Goal: Communication & Community: Answer question/provide support

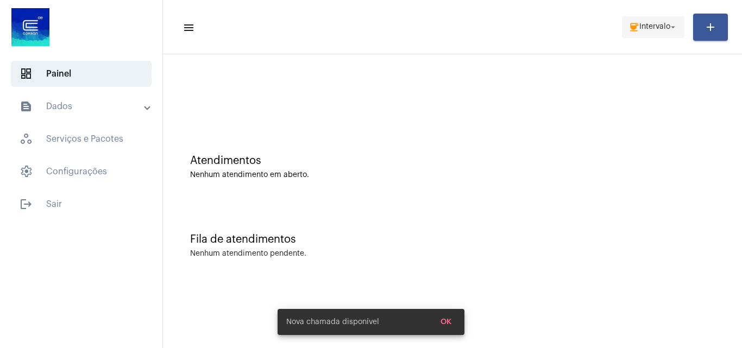
drag, startPoint x: 646, startPoint y: 22, endPoint x: 648, endPoint y: 36, distance: 14.8
click at [647, 22] on span "coffee Intervalo arrow_drop_down" at bounding box center [652, 27] width 49 height 20
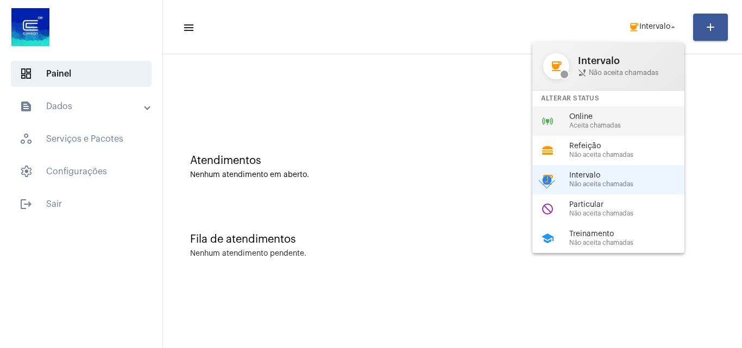
click at [623, 128] on span "Aceita chamadas" at bounding box center [631, 125] width 124 height 7
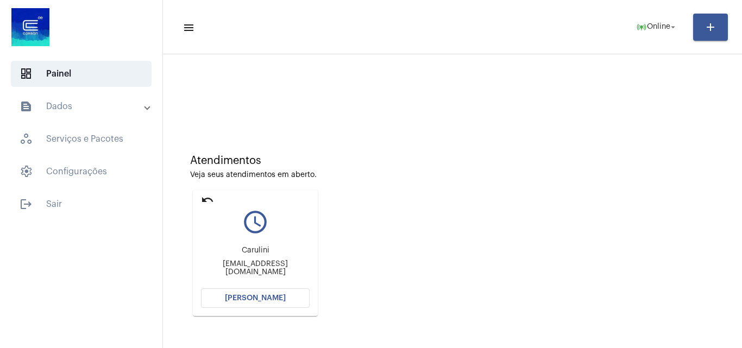
click at [275, 300] on span "[PERSON_NAME]" at bounding box center [255, 298] width 61 height 8
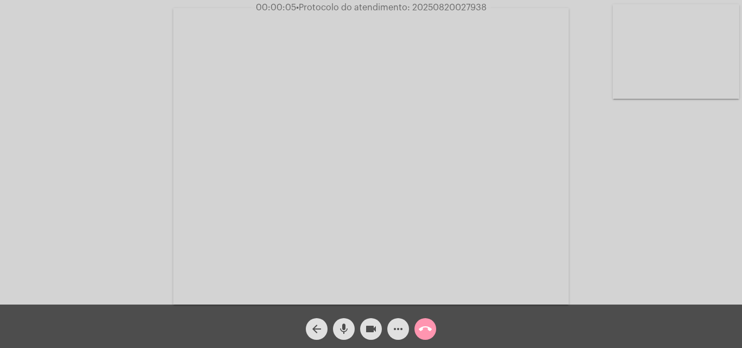
click at [663, 203] on div "Acessando Câmera e Microfone..." at bounding box center [371, 155] width 740 height 305
click at [341, 328] on mat-icon "mic" at bounding box center [343, 329] width 13 height 13
click at [346, 336] on span "mic_off" at bounding box center [343, 329] width 13 height 22
click at [343, 327] on mat-icon "mic" at bounding box center [343, 329] width 13 height 13
click at [343, 329] on mat-icon "mic_off" at bounding box center [343, 329] width 13 height 13
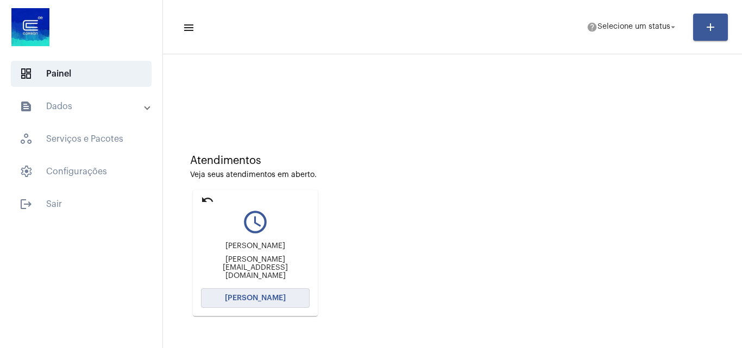
click at [280, 294] on button "[PERSON_NAME]" at bounding box center [255, 298] width 109 height 20
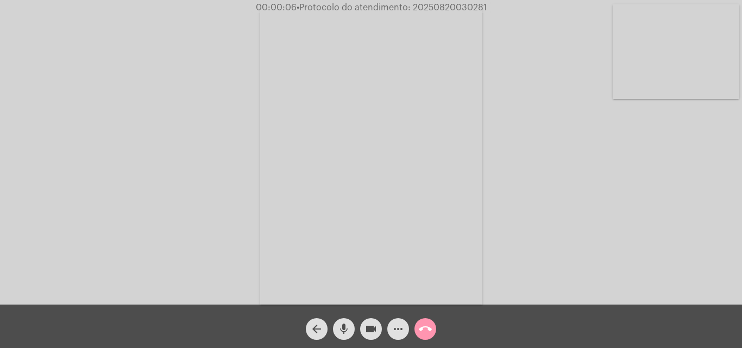
click at [345, 324] on mat-icon "mic" at bounding box center [343, 329] width 13 height 13
click at [596, 265] on div "Acessando Câmera e Microfone..." at bounding box center [371, 155] width 740 height 305
click at [388, 214] on video at bounding box center [371, 156] width 222 height 297
click at [197, 191] on video at bounding box center [166, 155] width 222 height 297
click at [342, 322] on span "mic_off" at bounding box center [343, 329] width 13 height 22
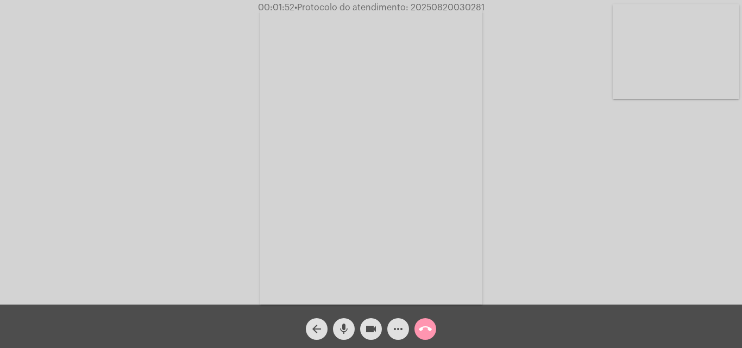
click at [397, 331] on mat-icon "more_horiz" at bounding box center [398, 329] width 13 height 13
click at [348, 329] on mat-icon "mic" at bounding box center [343, 329] width 13 height 13
click at [346, 327] on mat-icon "mic_off" at bounding box center [343, 329] width 13 height 13
click at [401, 331] on mat-icon "more_horiz" at bounding box center [398, 329] width 13 height 13
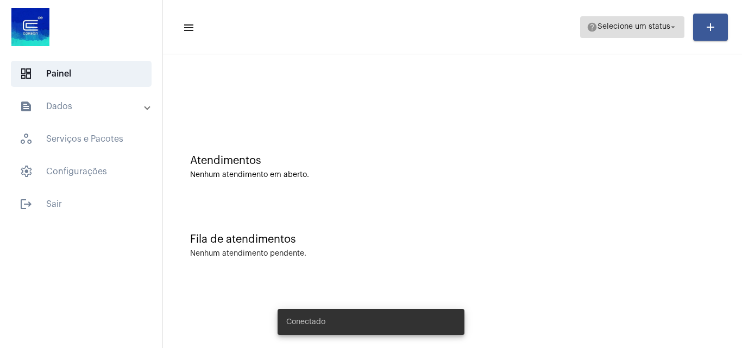
click at [638, 26] on span "Selecione um status" at bounding box center [633, 27] width 73 height 8
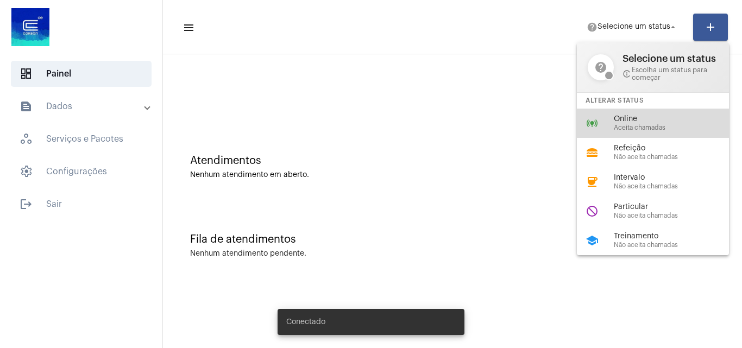
click at [622, 119] on span "Online" at bounding box center [676, 119] width 124 height 8
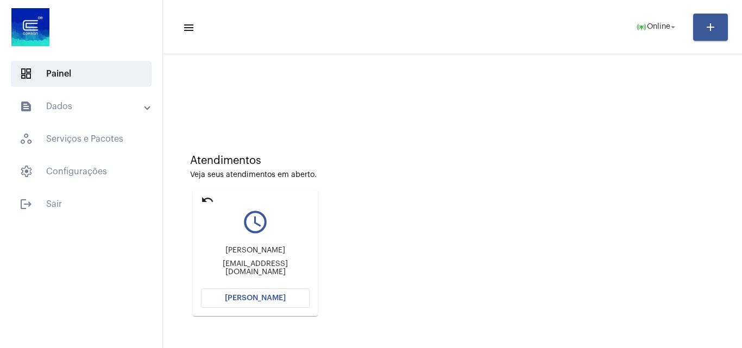
click at [258, 297] on span "[PERSON_NAME]" at bounding box center [255, 298] width 61 height 8
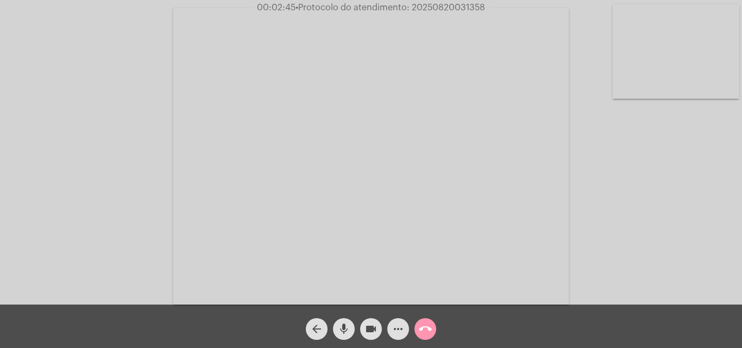
click at [349, 330] on mat-icon "mic" at bounding box center [343, 329] width 13 height 13
click at [370, 331] on mat-icon "videocam" at bounding box center [370, 329] width 13 height 13
click at [342, 330] on mat-icon "mic_off" at bounding box center [343, 329] width 13 height 13
click at [376, 329] on mat-icon "videocam_off" at bounding box center [370, 329] width 13 height 13
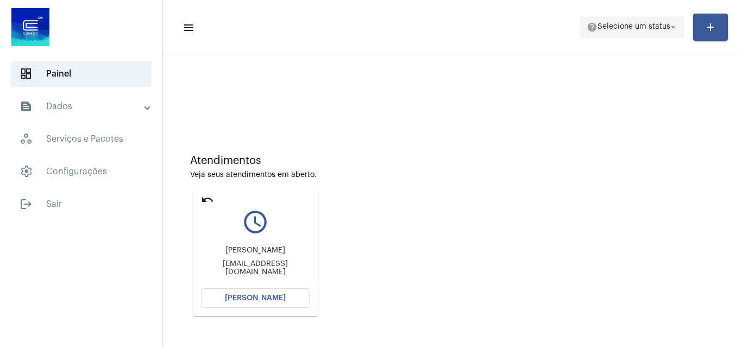
click at [621, 28] on span "Selecione um status" at bounding box center [633, 27] width 73 height 8
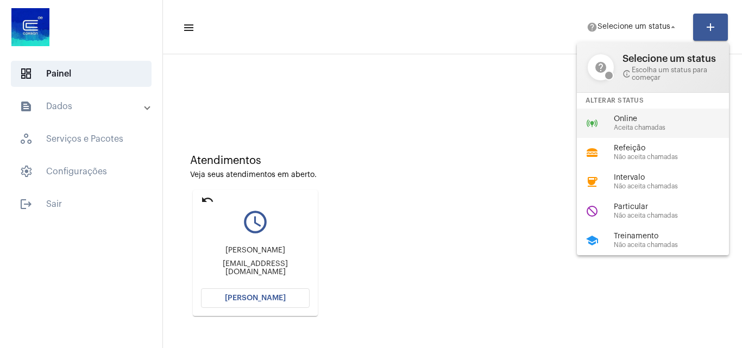
click at [661, 127] on span "Aceita chamadas" at bounding box center [676, 127] width 124 height 7
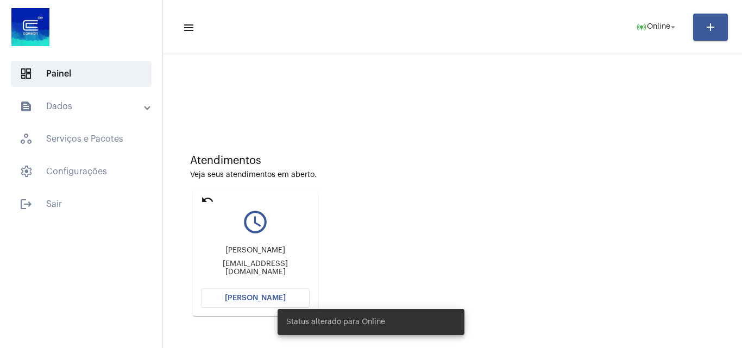
click at [472, 325] on div "Status alterado para Online" at bounding box center [370, 322] width 213 height 52
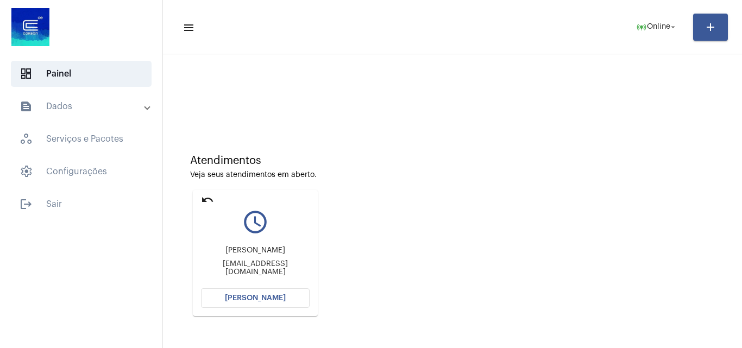
click at [269, 298] on span "[PERSON_NAME]" at bounding box center [255, 298] width 61 height 8
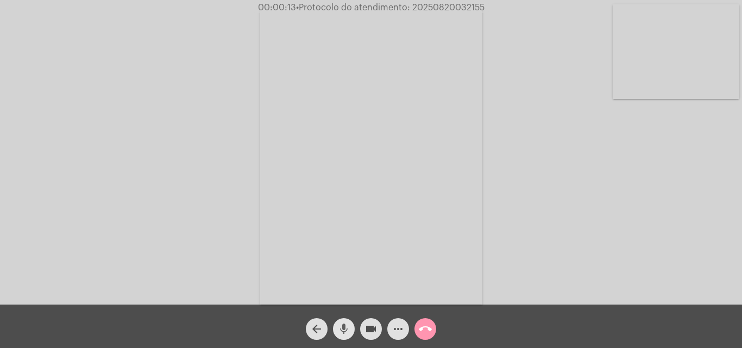
click at [344, 329] on mat-icon "mic" at bounding box center [343, 329] width 13 height 13
click at [355, 281] on video at bounding box center [371, 156] width 222 height 297
click at [346, 329] on mat-icon "mic_off" at bounding box center [343, 329] width 13 height 13
click at [345, 325] on mat-icon "mic" at bounding box center [343, 329] width 13 height 13
click at [344, 327] on mat-icon "mic_off" at bounding box center [343, 329] width 13 height 13
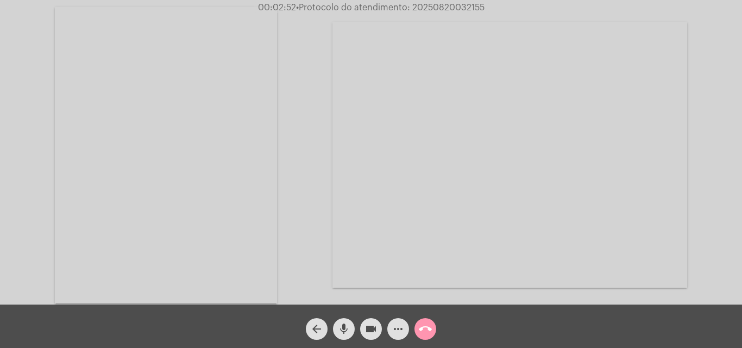
click at [344, 325] on mat-icon "mic" at bounding box center [343, 329] width 13 height 13
click at [344, 329] on mat-icon "mic_off" at bounding box center [343, 329] width 13 height 13
click at [350, 325] on mat-icon "mic" at bounding box center [343, 329] width 13 height 13
click at [347, 323] on mat-icon "mic_off" at bounding box center [343, 329] width 13 height 13
click at [343, 331] on mat-icon "mic" at bounding box center [343, 329] width 13 height 13
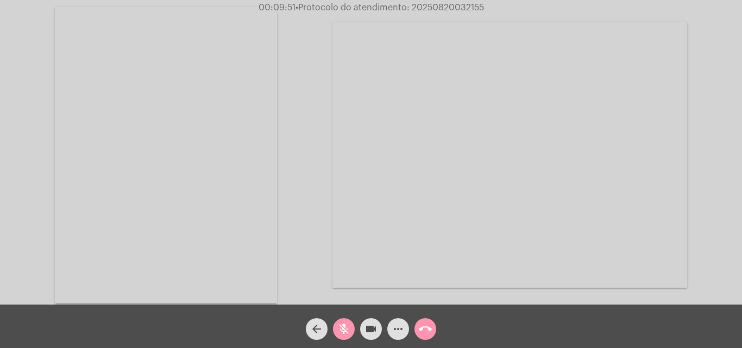
click at [367, 330] on mat-icon "videocam" at bounding box center [370, 329] width 13 height 13
click at [348, 334] on mat-icon "mic_off" at bounding box center [343, 329] width 13 height 13
click at [365, 331] on mat-icon "videocam_off" at bounding box center [370, 329] width 13 height 13
click at [343, 332] on mat-icon "mic" at bounding box center [343, 329] width 13 height 13
click at [342, 333] on mat-icon "mic_off" at bounding box center [343, 329] width 13 height 13
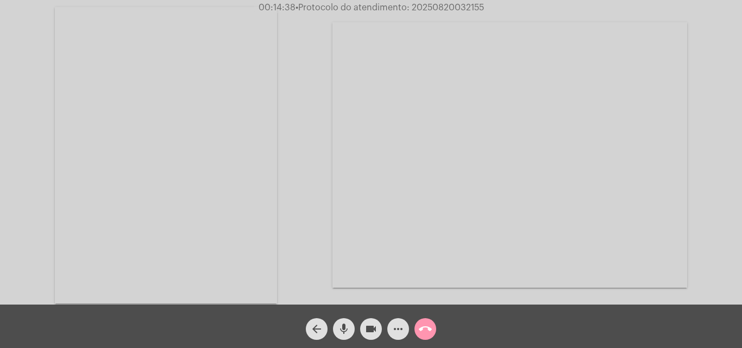
click at [342, 324] on mat-icon "mic" at bounding box center [343, 329] width 13 height 13
click at [350, 323] on mat-icon "mic_off" at bounding box center [343, 329] width 13 height 13
click at [337, 327] on mat-icon "mic" at bounding box center [343, 329] width 13 height 13
click at [347, 326] on mat-icon "mic_off" at bounding box center [343, 329] width 13 height 13
click at [345, 325] on mat-icon "mic" at bounding box center [343, 329] width 13 height 13
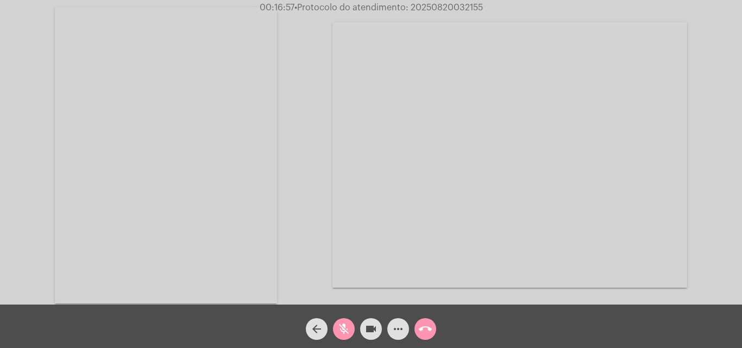
click at [343, 326] on mat-icon "mic_off" at bounding box center [343, 329] width 13 height 13
click at [344, 332] on mat-icon "mic" at bounding box center [343, 329] width 13 height 13
click at [365, 331] on mat-icon "videocam" at bounding box center [370, 329] width 13 height 13
click at [346, 330] on mat-icon "mic_off" at bounding box center [343, 329] width 13 height 13
drag, startPoint x: 366, startPoint y: 330, endPoint x: 282, endPoint y: 217, distance: 140.9
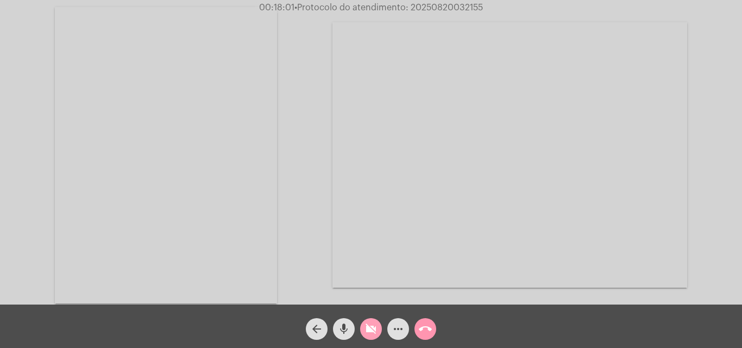
click at [367, 330] on mat-icon "videocam_off" at bounding box center [370, 329] width 13 height 13
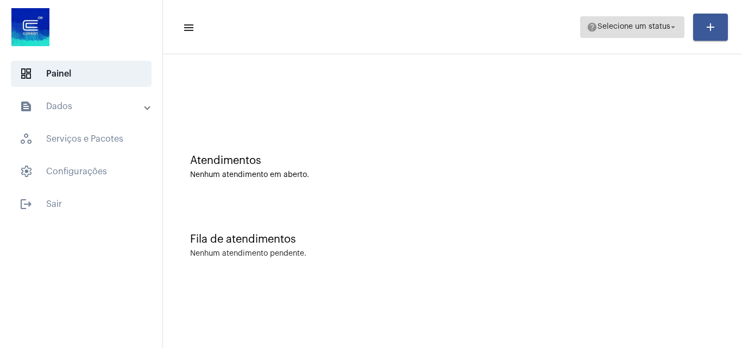
click at [605, 33] on span "help Selecione um status arrow_drop_down" at bounding box center [632, 27] width 91 height 20
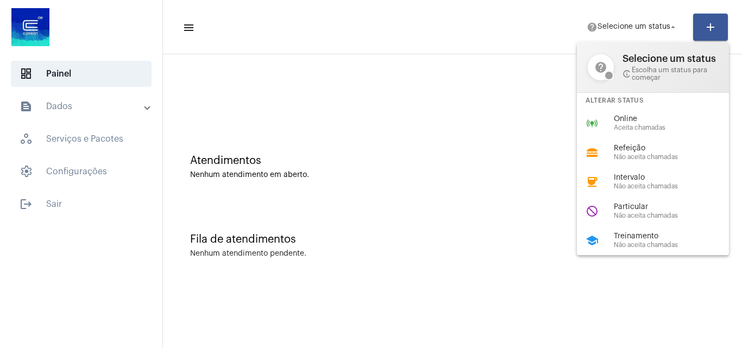
click at [632, 123] on div "Online Aceita chamadas" at bounding box center [676, 123] width 124 height 16
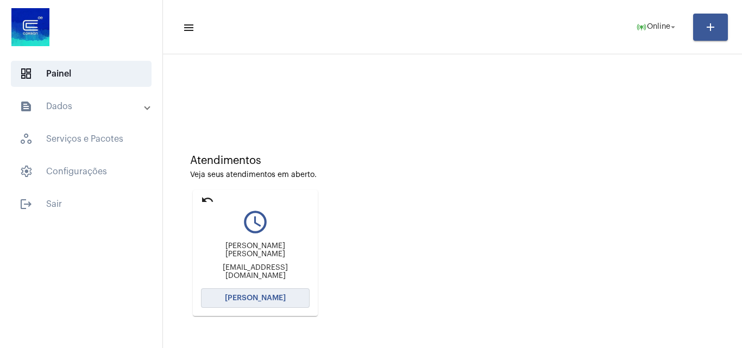
click at [275, 294] on span "[PERSON_NAME]" at bounding box center [255, 298] width 61 height 8
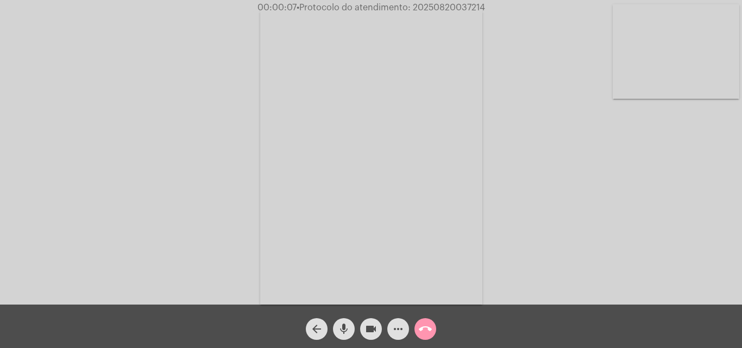
click at [649, 231] on div "Acessando Câmera e Microfone..." at bounding box center [371, 155] width 740 height 305
click at [342, 331] on mat-icon "mic" at bounding box center [343, 329] width 13 height 13
click at [338, 324] on mat-icon "mic_off" at bounding box center [343, 329] width 13 height 13
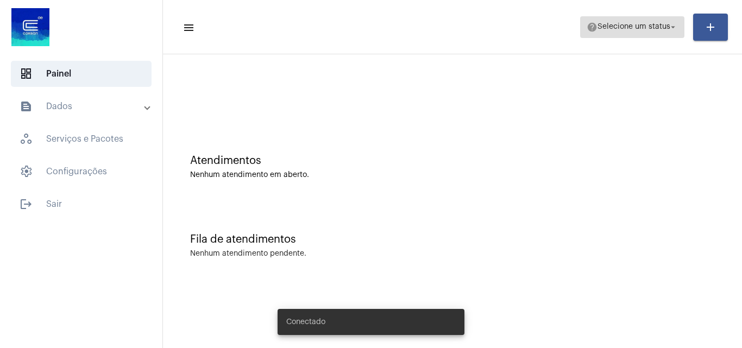
click at [645, 23] on span "Selecione um status" at bounding box center [633, 27] width 73 height 8
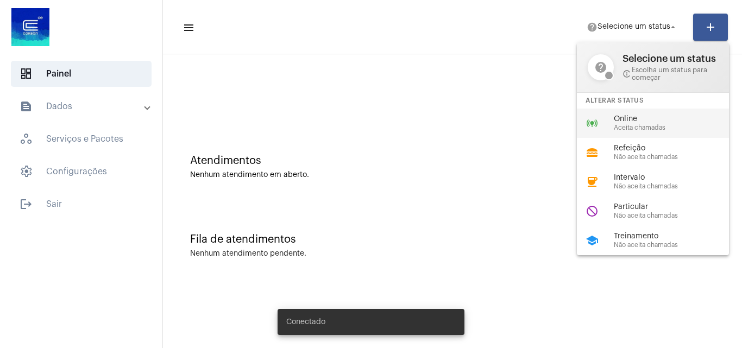
click at [646, 118] on span "Online" at bounding box center [676, 119] width 124 height 8
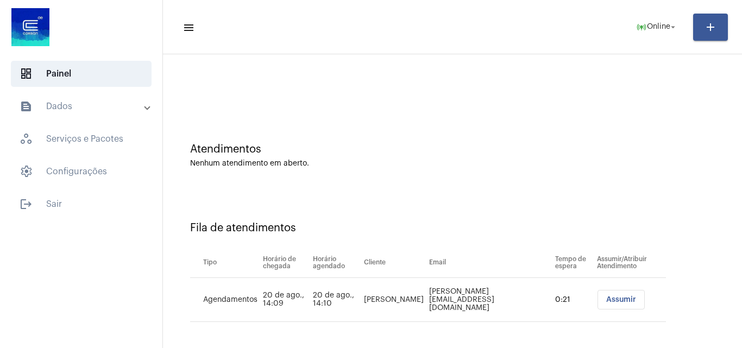
scroll to position [15, 0]
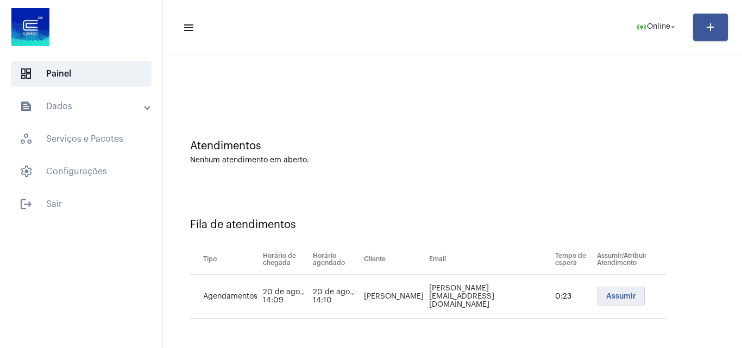
click at [606, 296] on span "Assumir" at bounding box center [621, 297] width 30 height 8
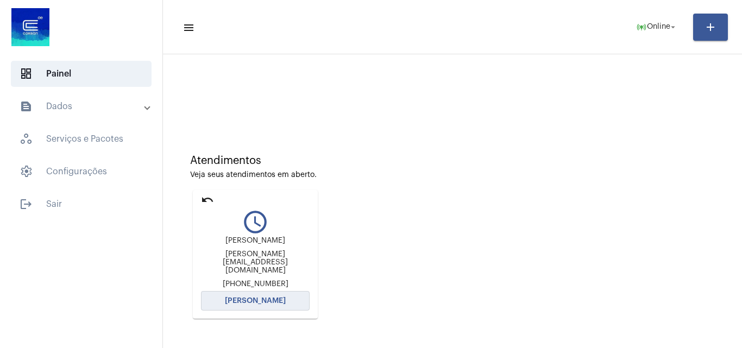
click at [273, 297] on span "[PERSON_NAME]" at bounding box center [255, 301] width 61 height 8
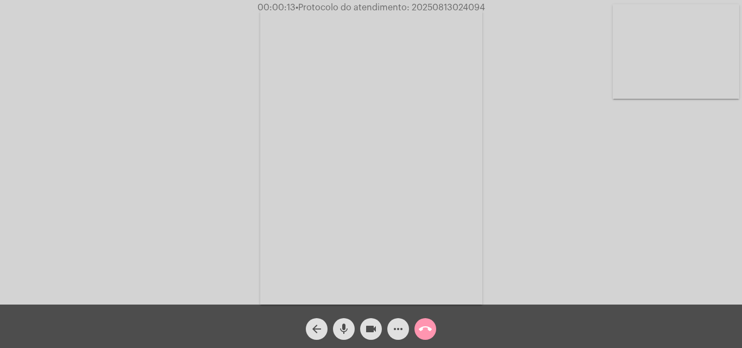
click at [341, 327] on mat-icon "mic" at bounding box center [343, 329] width 13 height 13
click at [345, 324] on mat-icon "mic_off" at bounding box center [343, 329] width 13 height 13
click at [393, 328] on mat-icon "more_horiz" at bounding box center [398, 329] width 13 height 13
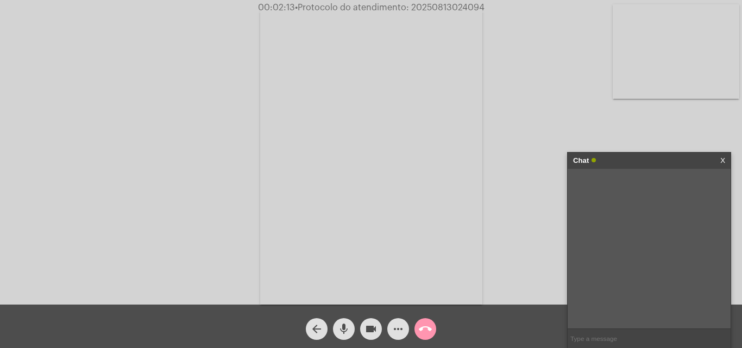
paste input "187,46"
type input "187,46"
click at [342, 325] on mat-icon "mic" at bounding box center [343, 329] width 13 height 13
click at [341, 320] on span "mic_off" at bounding box center [343, 329] width 13 height 22
click at [346, 325] on mat-icon "mic" at bounding box center [343, 329] width 13 height 13
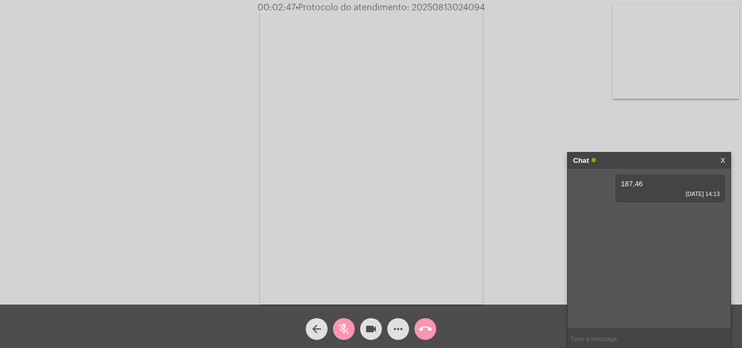
click at [341, 330] on mat-icon "mic_off" at bounding box center [343, 329] width 13 height 13
paste input "30 Dias, 9 Horas e 46 Minutos até o vencimento!"
type input "30 Dias, 9 Horas e 46 Minutos até o vencimento!"
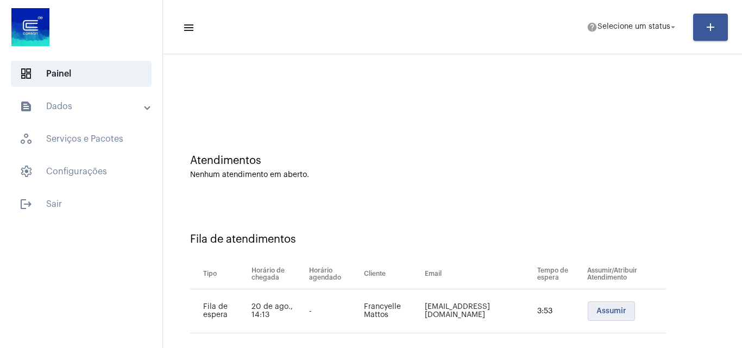
click at [596, 310] on span "Assumir" at bounding box center [611, 311] width 30 height 8
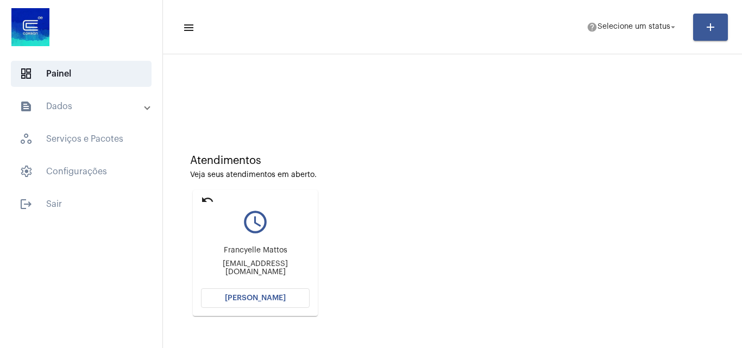
click at [262, 297] on span "[PERSON_NAME]" at bounding box center [255, 298] width 61 height 8
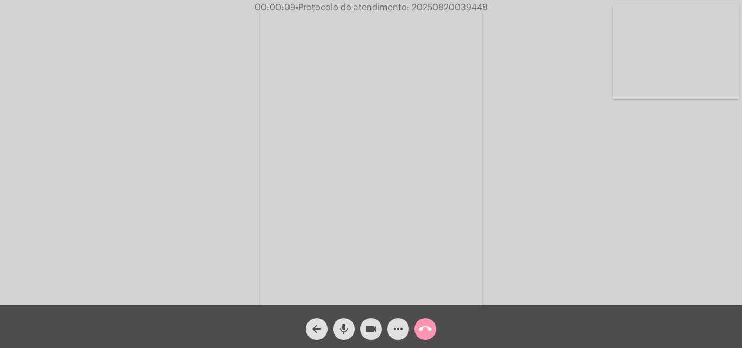
click at [342, 327] on mat-icon "mic" at bounding box center [343, 329] width 13 height 13
click at [344, 329] on mat-icon "mic_off" at bounding box center [343, 329] width 13 height 13
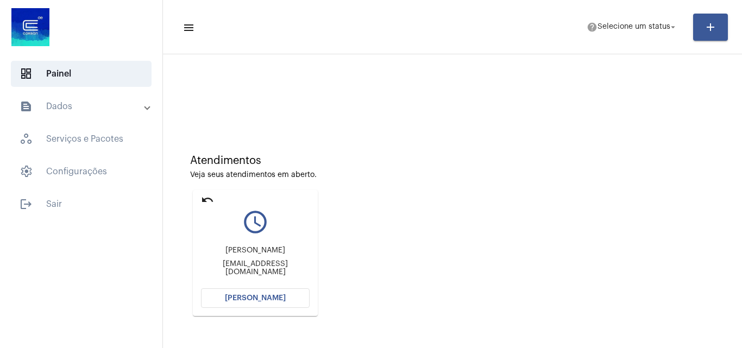
click at [257, 298] on span "[PERSON_NAME]" at bounding box center [255, 298] width 61 height 8
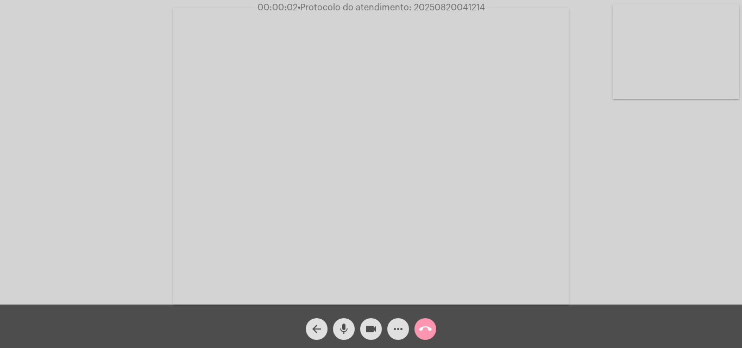
click at [349, 331] on mat-icon "mic" at bounding box center [343, 329] width 13 height 13
click at [339, 331] on mat-icon "mic_off" at bounding box center [343, 329] width 13 height 13
click at [344, 325] on mat-icon "mic" at bounding box center [343, 329] width 13 height 13
click at [341, 329] on mat-icon "mic_off" at bounding box center [343, 329] width 13 height 13
click at [351, 278] on video at bounding box center [370, 156] width 395 height 297
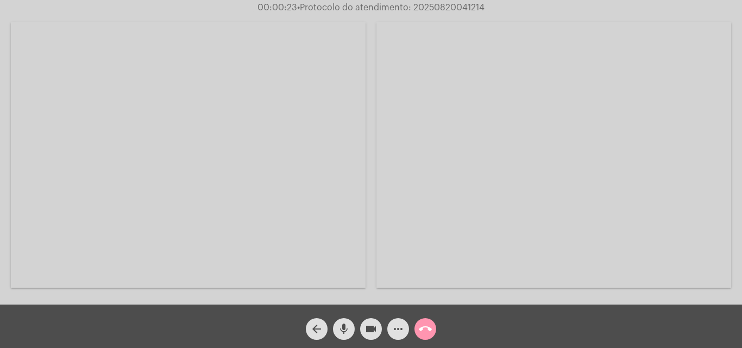
click at [239, 197] on video at bounding box center [188, 155] width 355 height 266
click at [344, 329] on mat-icon "mic" at bounding box center [343, 329] width 13 height 13
click at [343, 326] on mat-icon "mic_off" at bounding box center [343, 329] width 13 height 13
click at [340, 329] on mat-icon "mic" at bounding box center [343, 329] width 13 height 13
click at [345, 322] on span "mic_off" at bounding box center [343, 329] width 13 height 22
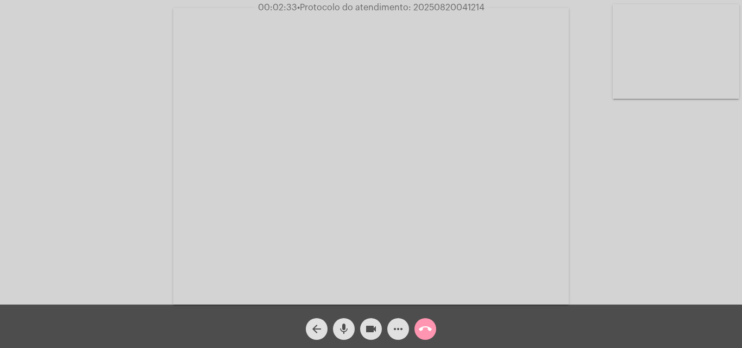
click at [345, 326] on mat-icon "mic" at bounding box center [343, 329] width 13 height 13
click at [348, 328] on mat-icon "mic_off" at bounding box center [343, 329] width 13 height 13
click at [342, 324] on mat-icon "mic" at bounding box center [343, 329] width 13 height 13
click at [379, 328] on button "videocam" at bounding box center [371, 329] width 22 height 22
click at [346, 327] on mat-icon "mic_off" at bounding box center [343, 329] width 13 height 13
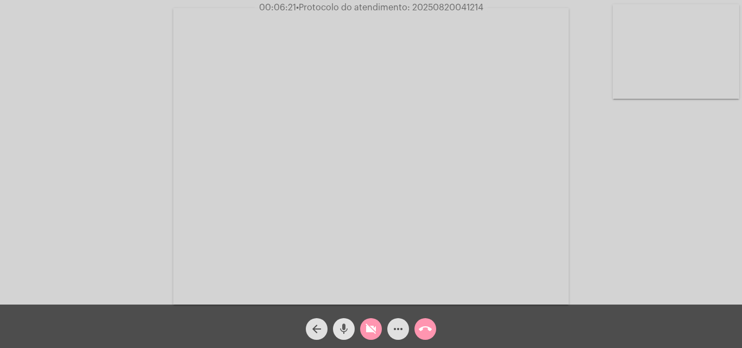
click at [342, 329] on mat-icon "mic" at bounding box center [343, 329] width 13 height 13
click at [347, 324] on mat-icon "mic_off" at bounding box center [343, 329] width 13 height 13
click at [373, 329] on mat-icon "videocam_off" at bounding box center [370, 329] width 13 height 13
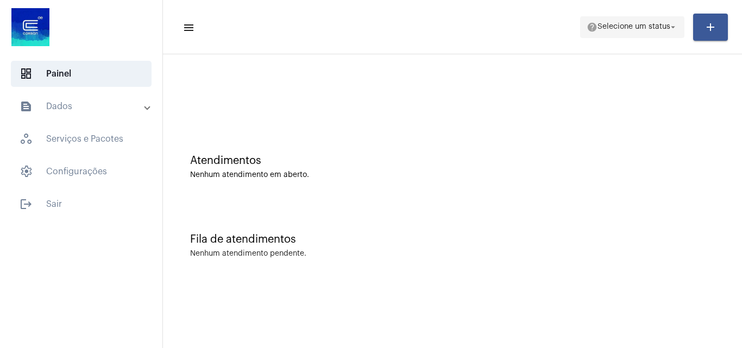
click at [671, 20] on span "help Selecione um status arrow_drop_down" at bounding box center [632, 27] width 91 height 20
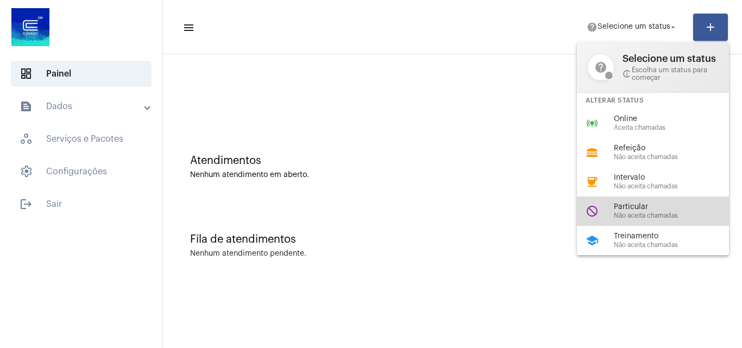
click at [626, 214] on span "Não aceita chamadas" at bounding box center [676, 215] width 124 height 7
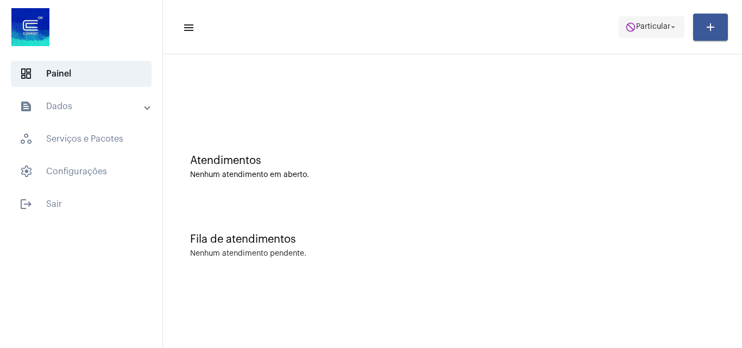
click at [629, 26] on mat-icon "do_not_disturb" at bounding box center [630, 27] width 11 height 11
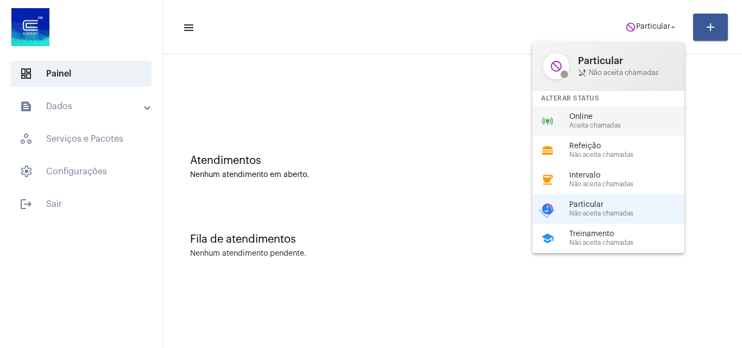
click at [621, 124] on span "Aceita chamadas" at bounding box center [631, 125] width 124 height 7
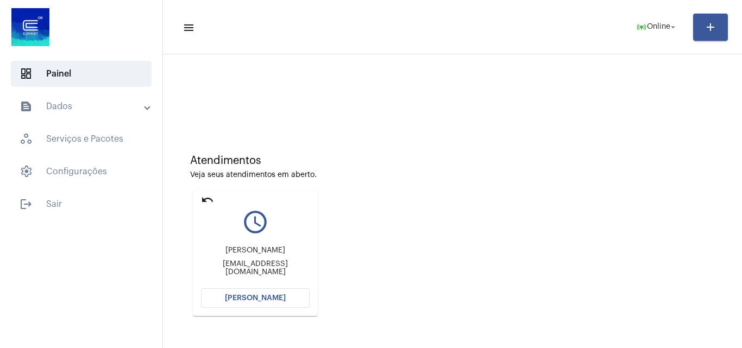
click at [280, 302] on button "[PERSON_NAME]" at bounding box center [255, 298] width 109 height 20
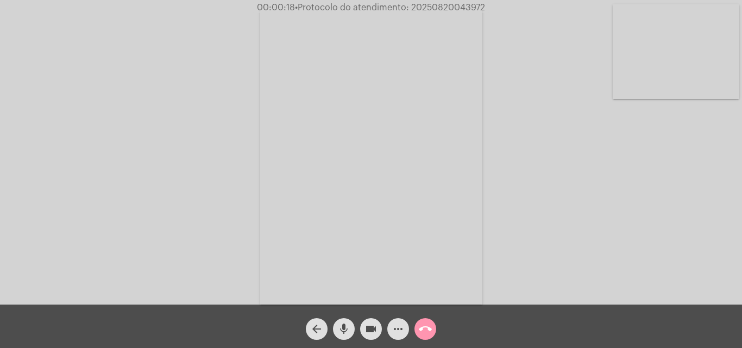
click at [343, 325] on mat-icon "mic" at bounding box center [343, 329] width 13 height 13
click at [343, 326] on mat-icon "mic_off" at bounding box center [343, 329] width 13 height 13
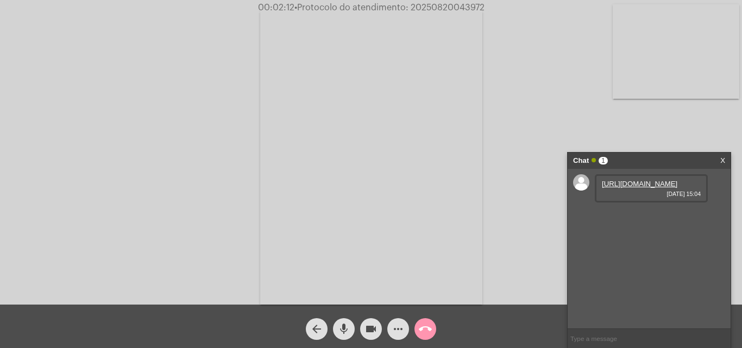
click at [621, 188] on link "[URL][DOMAIN_NAME]" at bounding box center [639, 184] width 75 height 8
click at [628, 188] on link "https://neft-transfer-bucket.s3.amazonaws.com/temp-a8e2a7b5-a47a-0a30-6532-b891…" at bounding box center [639, 184] width 75 height 8
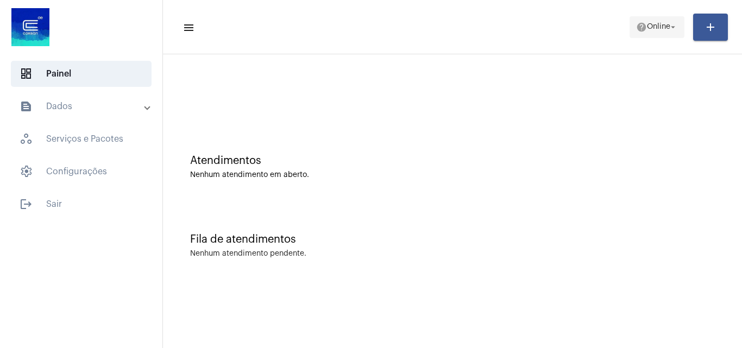
click at [651, 31] on span "help Online arrow_drop_down" at bounding box center [657, 27] width 42 height 20
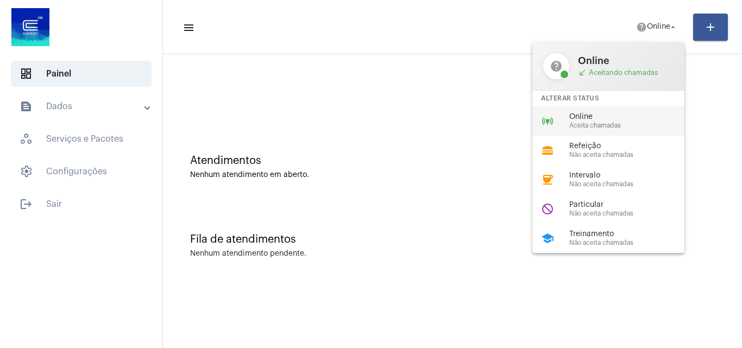
click at [623, 131] on div "online_prediction Online Aceita chamadas" at bounding box center [616, 120] width 169 height 29
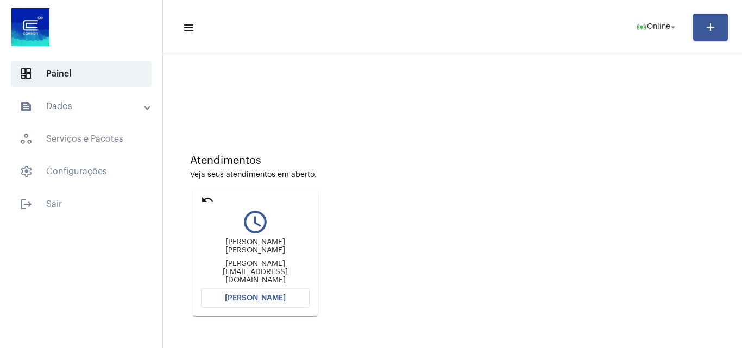
click at [254, 298] on span "[PERSON_NAME]" at bounding box center [255, 298] width 61 height 8
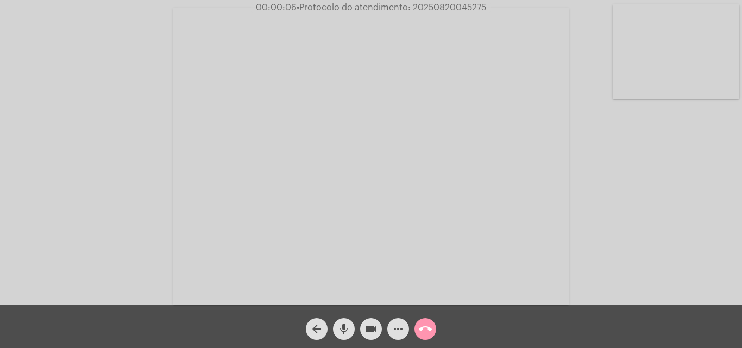
click at [340, 326] on mat-icon "mic" at bounding box center [343, 329] width 13 height 13
click at [343, 330] on mat-icon "mic_off" at bounding box center [343, 329] width 13 height 13
click at [344, 327] on mat-icon "mic" at bounding box center [343, 329] width 13 height 13
click at [676, 257] on div "Acessando Câmera e Microfone..." at bounding box center [371, 155] width 740 height 305
click at [344, 327] on mat-icon "mic_off" at bounding box center [343, 329] width 13 height 13
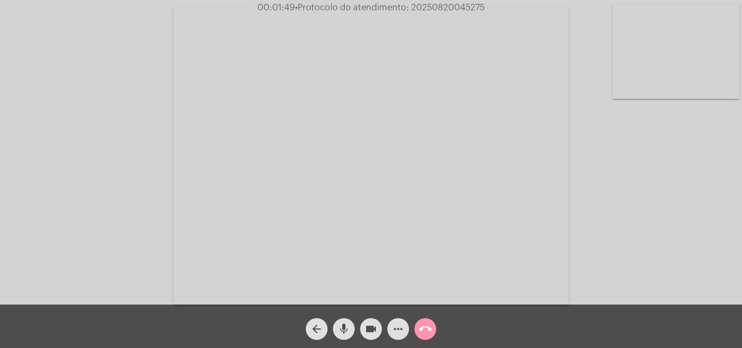
click at [345, 326] on mat-icon "mic" at bounding box center [343, 329] width 13 height 13
click at [343, 327] on mat-icon "mic_off" at bounding box center [343, 329] width 13 height 13
click at [404, 324] on mat-icon "more_horiz" at bounding box center [398, 329] width 13 height 13
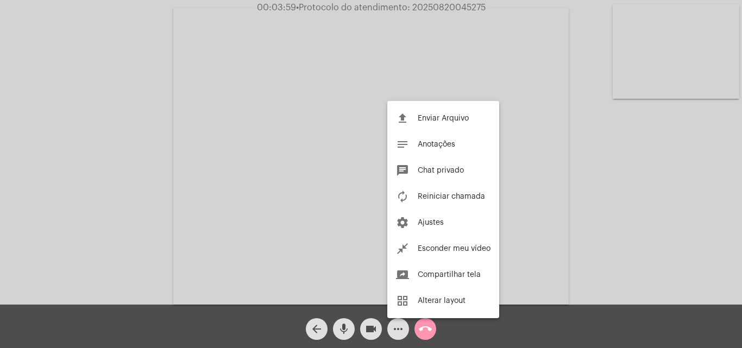
click at [137, 127] on div at bounding box center [371, 174] width 742 height 348
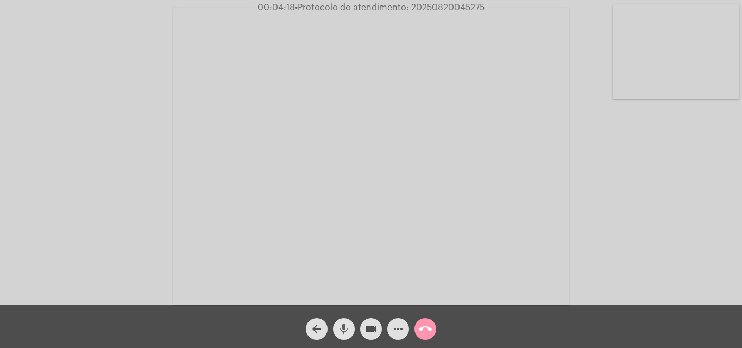
click at [344, 321] on span "mic" at bounding box center [343, 329] width 13 height 22
click at [346, 328] on mat-icon "mic_off" at bounding box center [343, 329] width 13 height 13
click at [345, 323] on mat-icon "mic" at bounding box center [343, 329] width 13 height 13
click at [345, 326] on mat-icon "mic_off" at bounding box center [343, 329] width 13 height 13
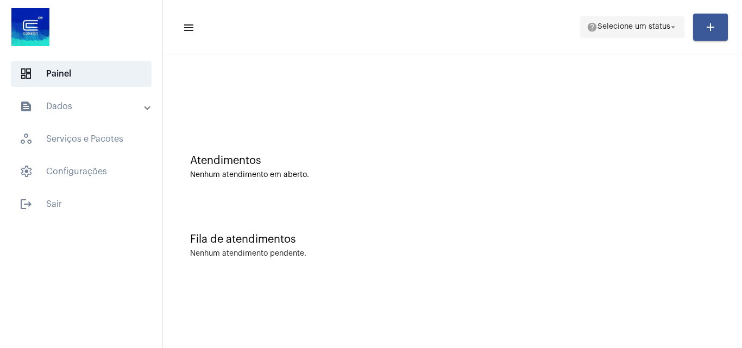
click at [664, 21] on span "help Selecione um status arrow_drop_down" at bounding box center [632, 27] width 91 height 20
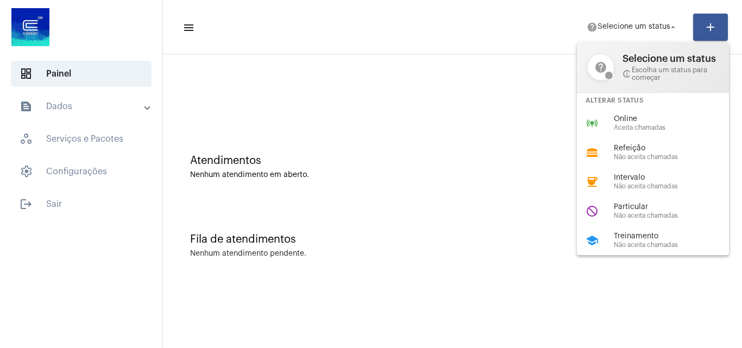
click at [644, 207] on span "Particular" at bounding box center [676, 207] width 124 height 8
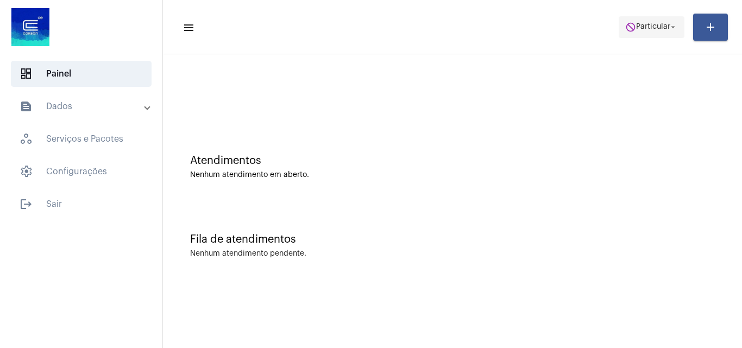
click at [644, 25] on span "Particular" at bounding box center [653, 27] width 34 height 8
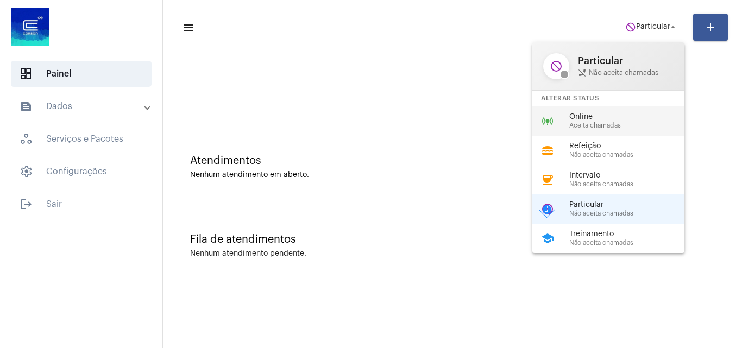
click at [619, 119] on span "Online" at bounding box center [631, 117] width 124 height 8
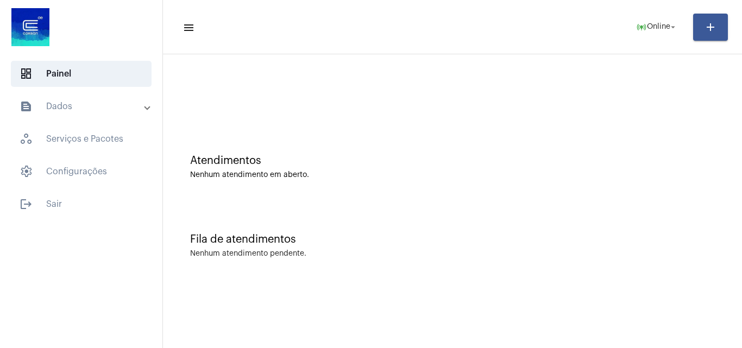
click at [89, 100] on mat-panel-title "text_snippet_outlined Dados" at bounding box center [82, 106] width 125 height 13
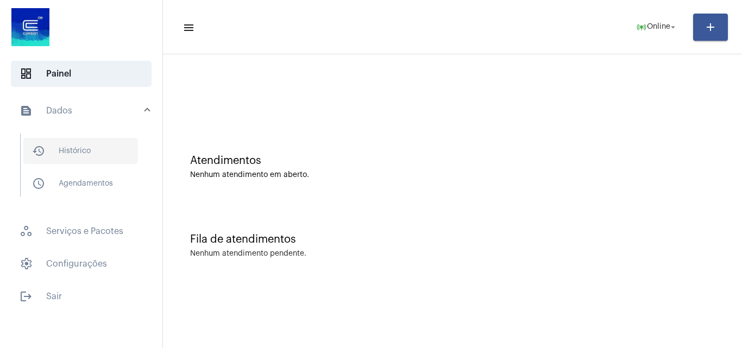
click at [98, 142] on span "history_outlined Histórico" at bounding box center [80, 151] width 115 height 26
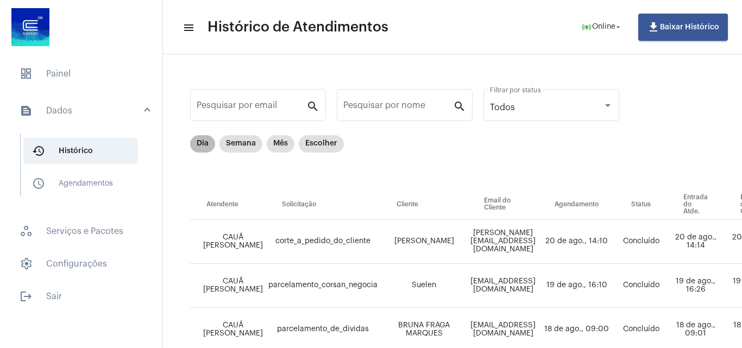
click at [198, 147] on mat-chip "Dia" at bounding box center [202, 143] width 25 height 17
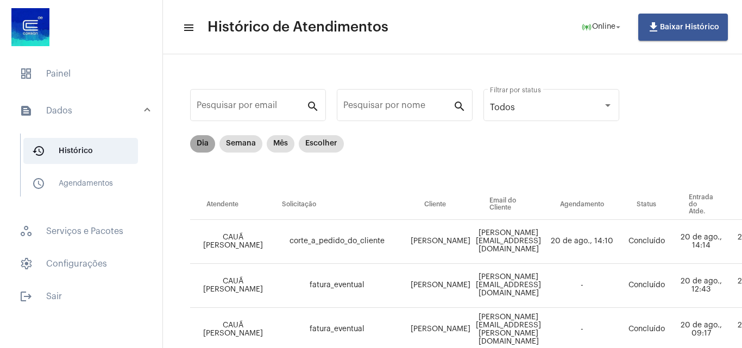
click at [203, 144] on mat-chip "Dia" at bounding box center [202, 143] width 25 height 17
click at [202, 146] on mat-chip "Dia" at bounding box center [202, 143] width 25 height 17
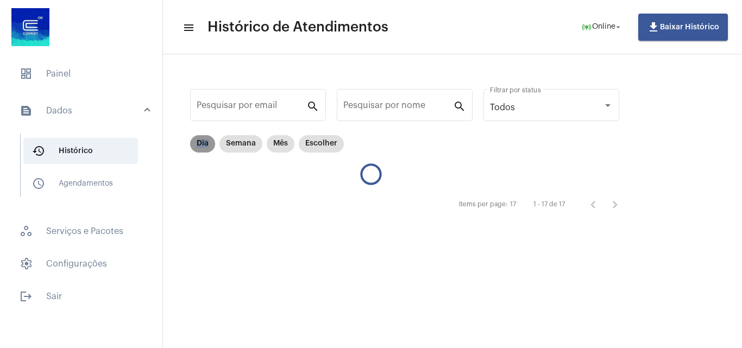
click at [202, 146] on mat-chip "Dia" at bounding box center [202, 143] width 25 height 17
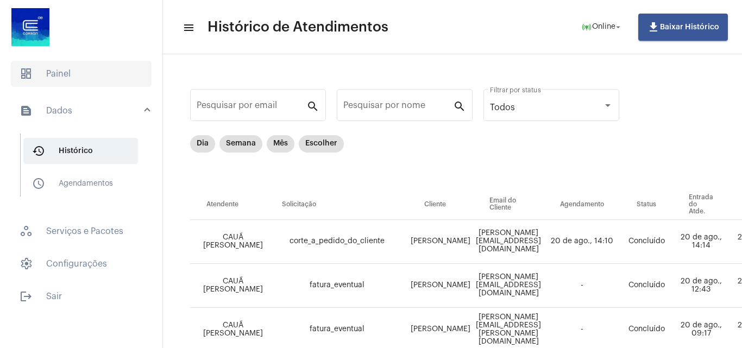
click at [50, 70] on span "dashboard Painel" at bounding box center [81, 74] width 141 height 26
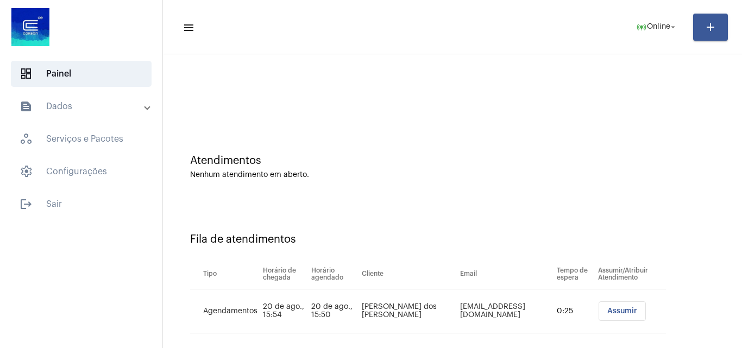
click at [617, 308] on span "Assumir" at bounding box center [622, 311] width 30 height 8
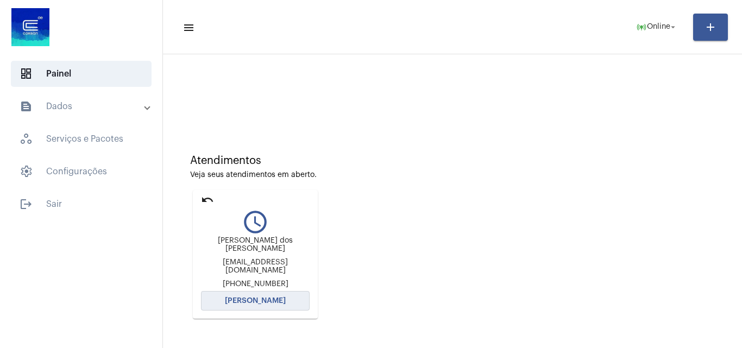
click at [259, 298] on span "[PERSON_NAME]" at bounding box center [255, 301] width 61 height 8
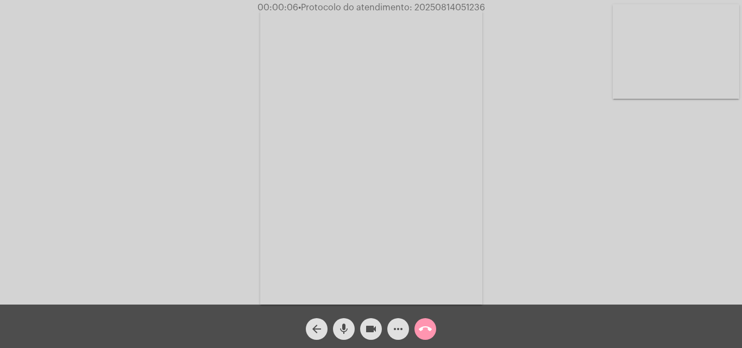
click at [346, 321] on span "mic" at bounding box center [343, 329] width 13 height 22
click at [338, 324] on mat-icon "mic_off" at bounding box center [343, 329] width 13 height 13
click at [343, 324] on mat-icon "mic" at bounding box center [343, 329] width 13 height 13
click at [625, 257] on div "Acessando Câmera e Microfone..." at bounding box center [371, 155] width 740 height 305
click at [342, 327] on mat-icon "mic_off" at bounding box center [343, 329] width 13 height 13
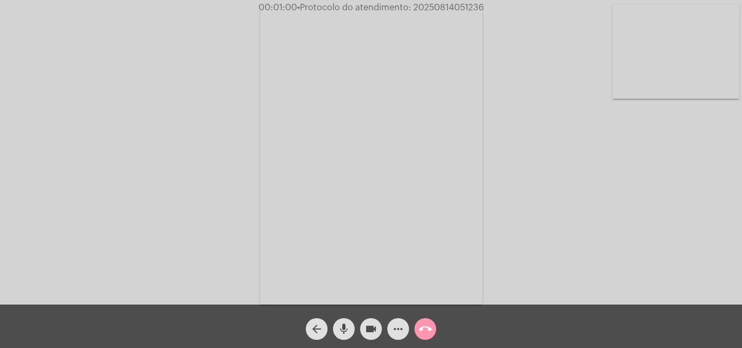
click at [399, 329] on mat-icon "more_horiz" at bounding box center [398, 329] width 13 height 13
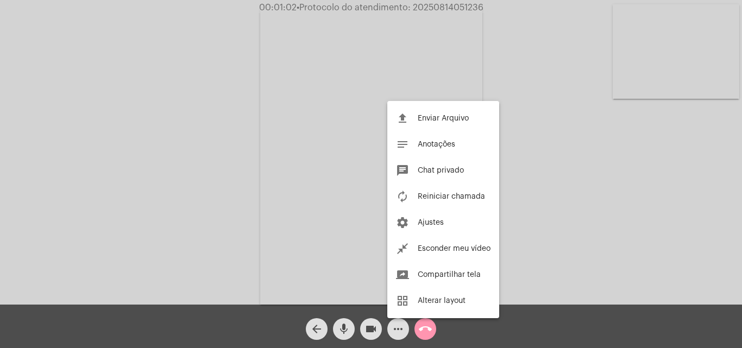
click at [153, 135] on div at bounding box center [371, 174] width 742 height 348
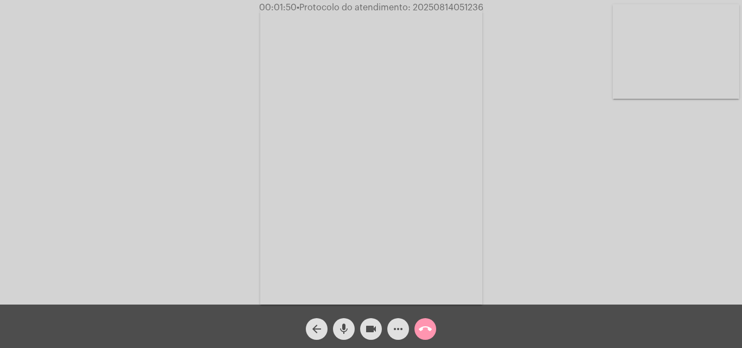
click at [346, 326] on mat-icon "mic" at bounding box center [343, 329] width 13 height 13
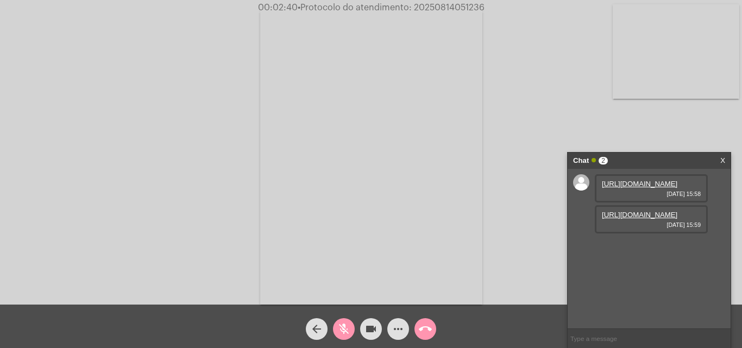
click at [650, 188] on link "[URL][DOMAIN_NAME]" at bounding box center [639, 184] width 75 height 8
click at [107, 86] on div "Acessando Câmera e Microfone..." at bounding box center [371, 155] width 740 height 305
click at [337, 327] on button "mic_off" at bounding box center [344, 329] width 22 height 22
click at [345, 331] on mat-icon "mic" at bounding box center [343, 329] width 13 height 13
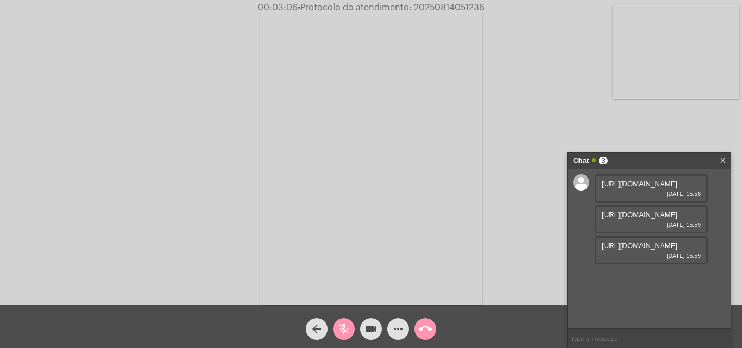
click at [650, 219] on link "[URL][DOMAIN_NAME]" at bounding box center [639, 215] width 75 height 8
click at [123, 114] on div "Acessando Câmera e Microfone..." at bounding box center [371, 155] width 740 height 305
click at [638, 250] on link "[URL][DOMAIN_NAME]" at bounding box center [639, 246] width 75 height 8
drag, startPoint x: 108, startPoint y: 123, endPoint x: 274, endPoint y: 283, distance: 230.8
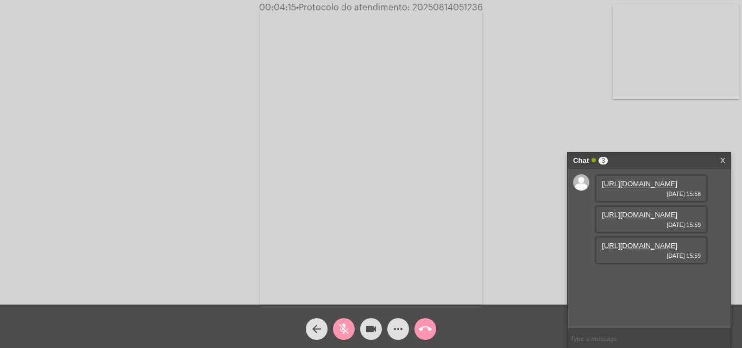
click at [108, 123] on div "Acessando Câmera e Microfone..." at bounding box center [371, 155] width 740 height 305
click at [346, 326] on mat-icon "mic_off" at bounding box center [343, 329] width 13 height 13
click at [336, 325] on button "mic" at bounding box center [344, 329] width 22 height 22
click at [346, 322] on span "mic_off" at bounding box center [343, 329] width 13 height 22
click at [345, 330] on mat-icon "mic" at bounding box center [343, 329] width 13 height 13
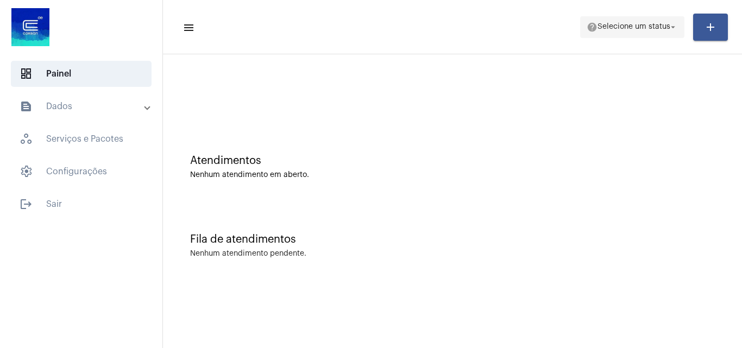
click at [620, 30] on span "Selecione um status" at bounding box center [633, 27] width 73 height 8
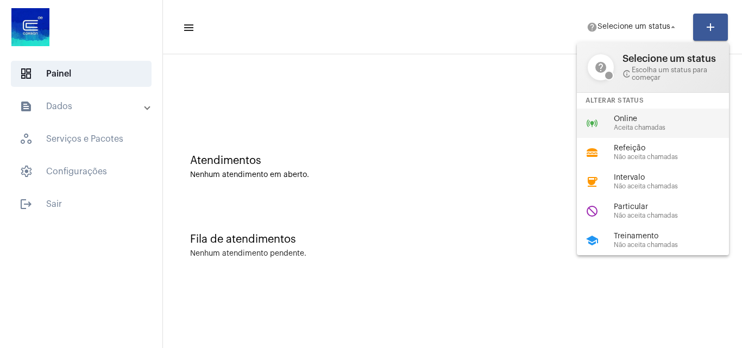
click at [624, 122] on span "Online" at bounding box center [676, 119] width 124 height 8
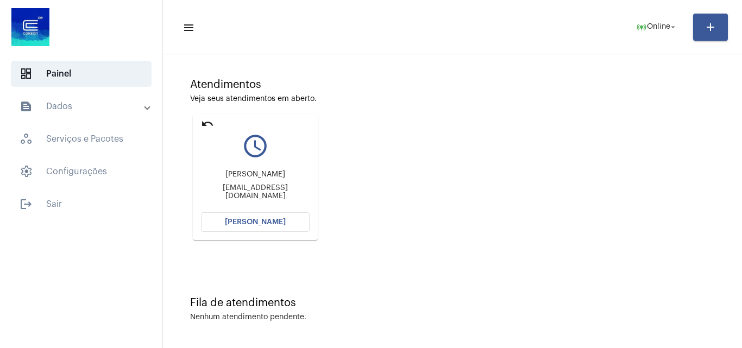
scroll to position [77, 0]
click at [261, 218] on span "[PERSON_NAME]" at bounding box center [255, 222] width 61 height 8
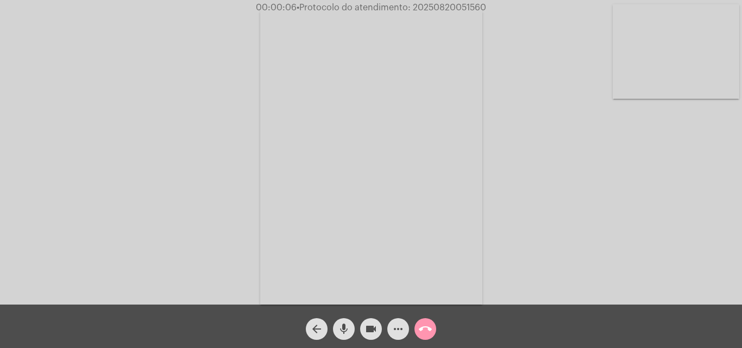
click at [345, 326] on mat-icon "mic" at bounding box center [343, 329] width 13 height 13
click at [349, 324] on mat-icon "mic_off" at bounding box center [343, 329] width 13 height 13
click at [399, 329] on mat-icon "more_horiz" at bounding box center [398, 329] width 13 height 13
click at [345, 328] on mat-icon "mic" at bounding box center [343, 329] width 13 height 13
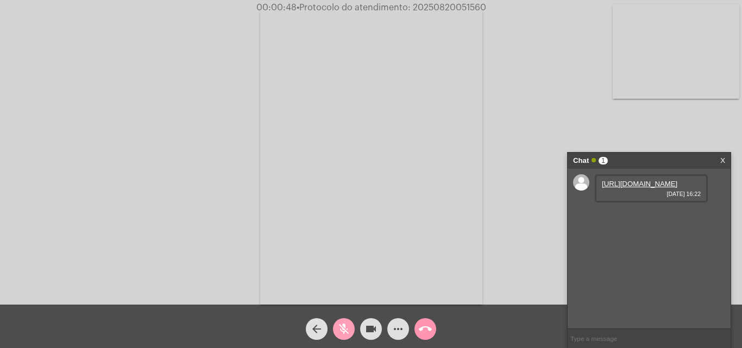
click at [344, 324] on mat-icon "mic_off" at bounding box center [343, 329] width 13 height 13
click at [636, 188] on link "[URL][DOMAIN_NAME]" at bounding box center [639, 184] width 75 height 8
click at [103, 93] on div "Acessando Câmera e Microfone..." at bounding box center [371, 155] width 740 height 305
click at [630, 219] on link "[URL][DOMAIN_NAME]" at bounding box center [639, 215] width 75 height 8
click at [159, 115] on div "Acessando Câmera e Microfone..." at bounding box center [371, 155] width 740 height 305
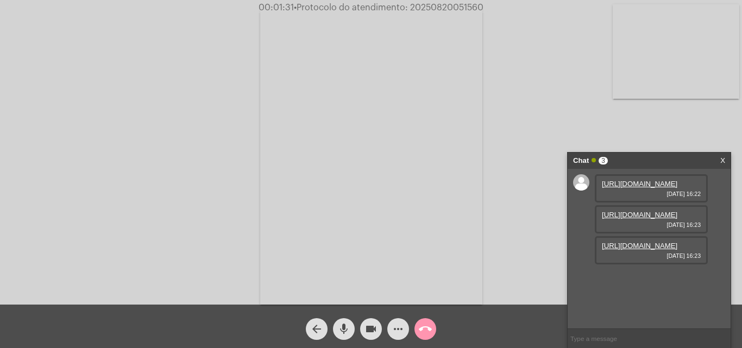
click at [641, 250] on link "[URL][DOMAIN_NAME]" at bounding box center [639, 246] width 75 height 8
click at [606, 116] on div "Acessando Câmera e Microfone..." at bounding box center [371, 155] width 740 height 305
click at [634, 273] on link "[URL][DOMAIN_NAME]" at bounding box center [639, 277] width 75 height 8
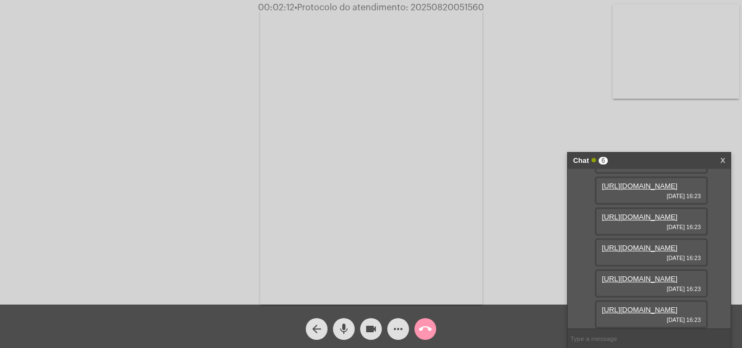
drag, startPoint x: 611, startPoint y: 114, endPoint x: 628, endPoint y: 247, distance: 134.2
click at [611, 114] on div "Acessando Câmera e Microfone..." at bounding box center [371, 155] width 740 height 305
click at [642, 275] on link "[URL][DOMAIN_NAME]" at bounding box center [639, 279] width 75 height 8
click at [605, 127] on div "Acessando Câmera e Microfone..." at bounding box center [371, 155] width 740 height 305
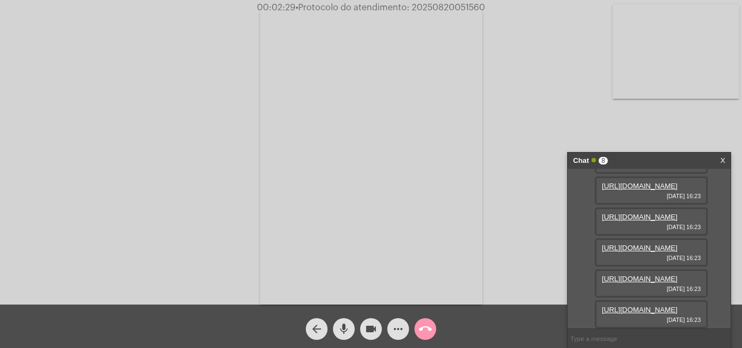
click at [664, 306] on link "[URL][DOMAIN_NAME]" at bounding box center [639, 310] width 75 height 8
click at [631, 120] on div "Acessando Câmera e Microfone..." at bounding box center [371, 155] width 740 height 305
click at [130, 90] on div "Acessando Câmera e Microfone..." at bounding box center [371, 155] width 740 height 305
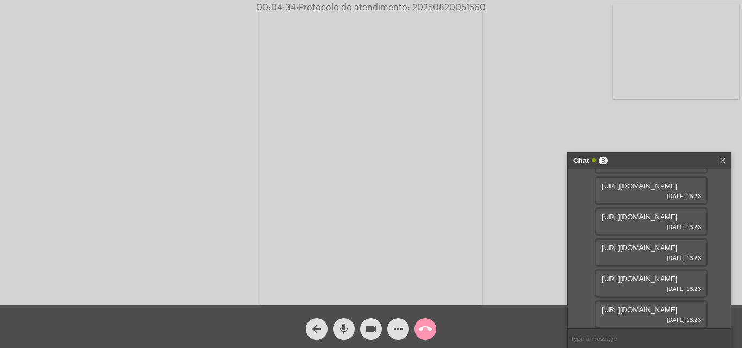
click at [320, 331] on mat-icon "arrow_back" at bounding box center [316, 329] width 13 height 13
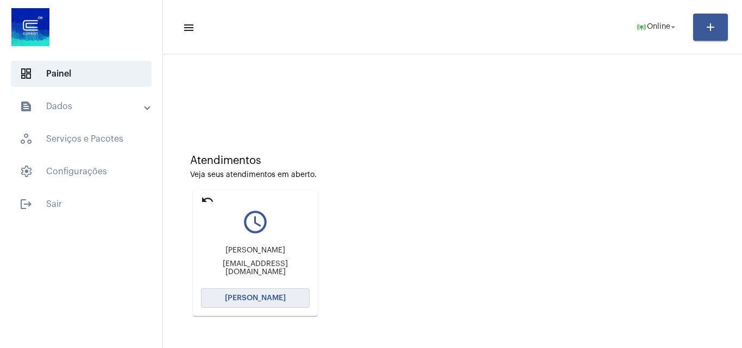
click at [268, 299] on span "[PERSON_NAME]" at bounding box center [255, 298] width 61 height 8
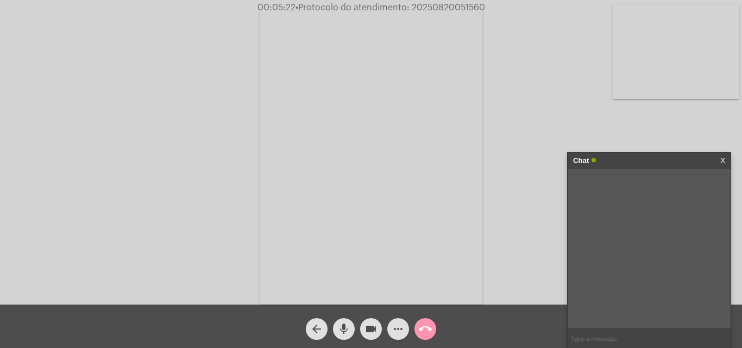
click at [723, 159] on link "X" at bounding box center [722, 161] width 5 height 16
click at [634, 188] on link "[URL][DOMAIN_NAME]" at bounding box center [639, 184] width 75 height 8
click at [107, 90] on div "Acessando Câmera e Microfone..." at bounding box center [371, 155] width 740 height 305
click at [431, 7] on span "• Protocolo do atendimento: 20250820051560" at bounding box center [391, 7] width 190 height 9
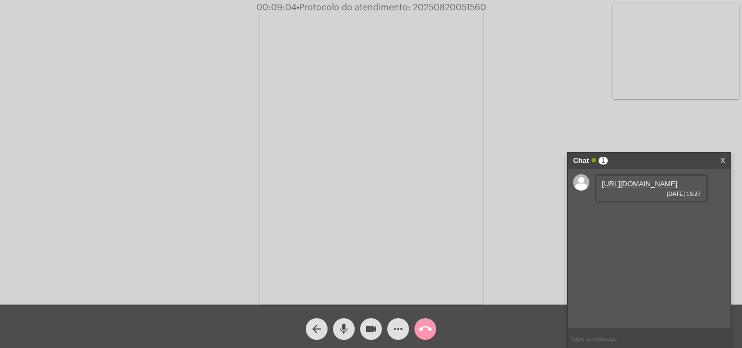
click at [621, 343] on input "text" at bounding box center [649, 338] width 163 height 19
paste input "20250820051560"
type input "20250820051560"
click at [430, 325] on mat-icon "call_end" at bounding box center [425, 329] width 13 height 13
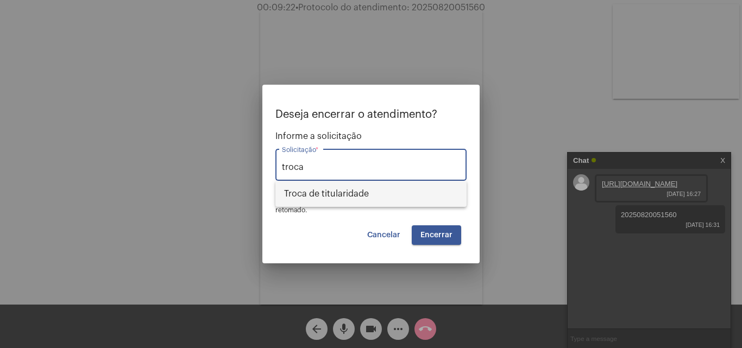
click at [363, 190] on span "Troca de titularidade" at bounding box center [371, 194] width 174 height 26
type input "Troca de titularidade"
click at [425, 234] on span "Encerrar" at bounding box center [436, 235] width 32 height 8
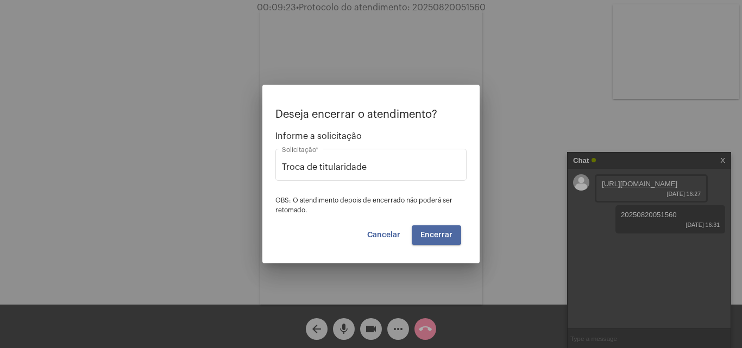
click at [425, 234] on span "Encerrar" at bounding box center [436, 235] width 32 height 8
click at [400, 233] on span "Cancelar" at bounding box center [383, 235] width 33 height 8
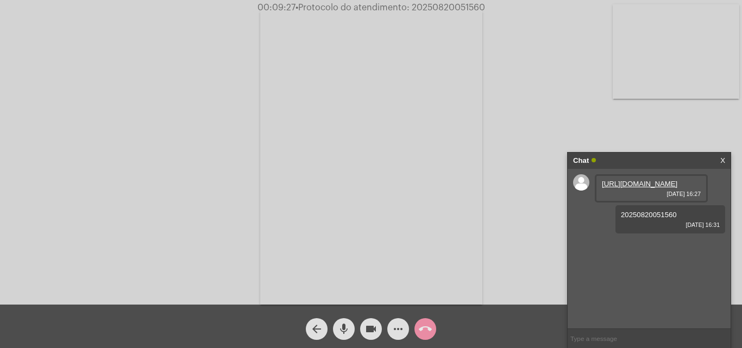
click at [320, 330] on mat-icon "arrow_back" at bounding box center [316, 329] width 13 height 13
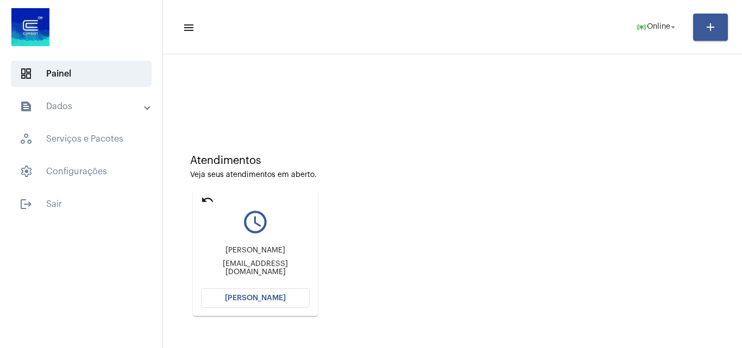
click at [260, 293] on button "[PERSON_NAME]" at bounding box center [255, 298] width 109 height 20
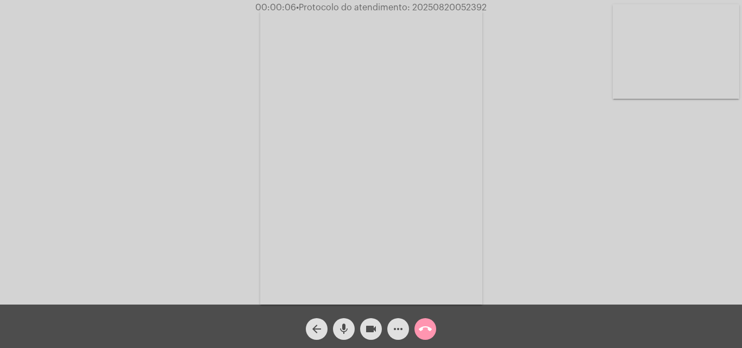
click at [343, 324] on mat-icon "mic" at bounding box center [343, 329] width 13 height 13
click at [346, 324] on mat-icon "mic_off" at bounding box center [343, 329] width 13 height 13
click at [345, 325] on mat-icon "mic" at bounding box center [343, 329] width 13 height 13
click at [347, 324] on mat-icon "mic_off" at bounding box center [343, 329] width 13 height 13
click at [347, 327] on mat-icon "mic" at bounding box center [343, 329] width 13 height 13
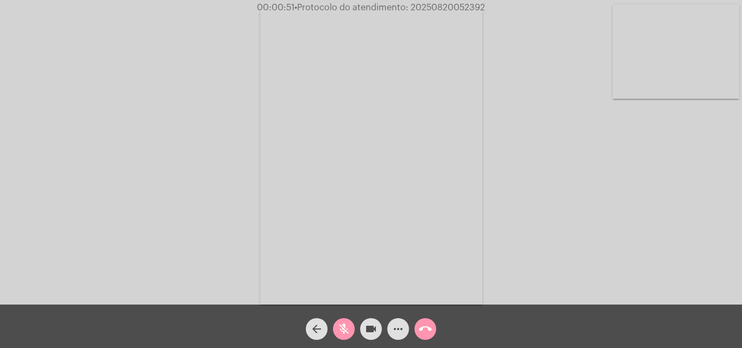
click at [342, 330] on mat-icon "mic_off" at bounding box center [343, 329] width 13 height 13
click at [349, 329] on mat-icon "mic" at bounding box center [343, 329] width 13 height 13
click at [365, 333] on mat-icon "videocam" at bounding box center [370, 329] width 13 height 13
click at [346, 323] on mat-icon "mic_off" at bounding box center [343, 329] width 13 height 13
click at [369, 330] on mat-icon "videocam_off" at bounding box center [370, 329] width 13 height 13
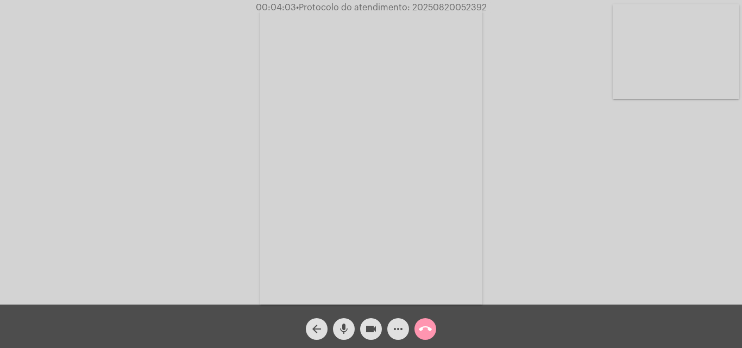
click at [344, 325] on mat-icon "mic" at bounding box center [343, 329] width 13 height 13
click at [343, 322] on span "mic_off" at bounding box center [343, 329] width 13 height 22
click at [344, 325] on mat-icon "mic" at bounding box center [343, 329] width 13 height 13
click at [368, 330] on mat-icon "videocam" at bounding box center [370, 329] width 13 height 13
click at [344, 323] on mat-icon "mic_off" at bounding box center [343, 329] width 13 height 13
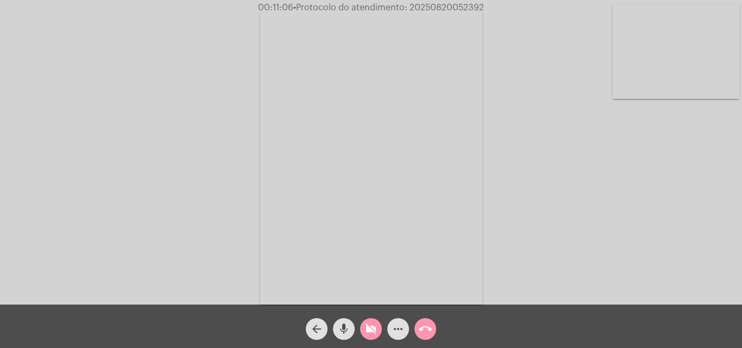
click at [367, 328] on mat-icon "videocam_off" at bounding box center [370, 329] width 13 height 13
click at [344, 330] on mat-icon "mic" at bounding box center [343, 329] width 13 height 13
click at [345, 324] on mat-icon "mic_off" at bounding box center [343, 329] width 13 height 13
click at [345, 329] on mat-icon "mic" at bounding box center [343, 329] width 13 height 13
click at [343, 321] on span "mic_off" at bounding box center [343, 329] width 13 height 22
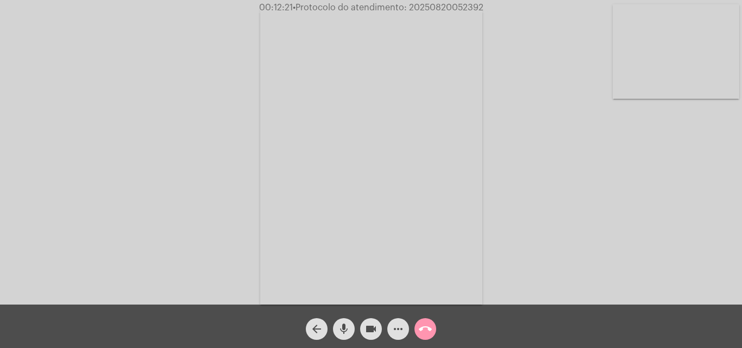
drag, startPoint x: 456, startPoint y: 10, endPoint x: 492, endPoint y: 9, distance: 35.9
click at [491, 9] on div "00:12:21 • Protocolo do atendimento: 20250820052392" at bounding box center [371, 8] width 742 height 10
click at [492, 9] on div "00:12:21 • Protocolo do atendimento: 20250820052392" at bounding box center [371, 8] width 742 height 10
click at [344, 324] on mat-icon "mic" at bounding box center [343, 329] width 13 height 13
click at [342, 325] on mat-icon "mic_off" at bounding box center [343, 329] width 13 height 13
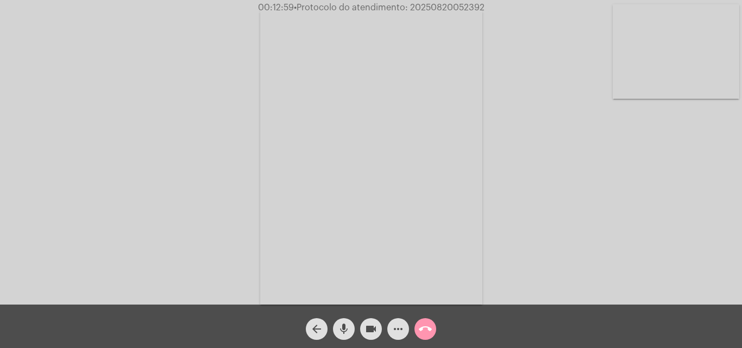
click at [345, 323] on mat-icon "mic" at bounding box center [343, 329] width 13 height 13
click at [343, 324] on mat-icon "mic_off" at bounding box center [343, 329] width 13 height 13
click at [343, 325] on mat-icon "mic" at bounding box center [343, 329] width 13 height 13
click at [343, 321] on span "mic_off" at bounding box center [343, 329] width 13 height 22
click at [470, 152] on video at bounding box center [371, 156] width 222 height 297
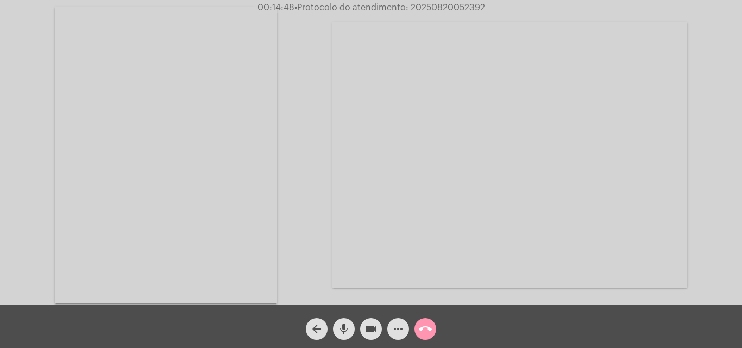
click at [349, 330] on mat-icon "mic" at bounding box center [343, 329] width 13 height 13
click at [343, 323] on mat-icon "mic_off" at bounding box center [343, 329] width 13 height 13
click at [342, 325] on mat-icon "mic" at bounding box center [343, 329] width 13 height 13
click at [343, 328] on mat-icon "mic_off" at bounding box center [343, 329] width 13 height 13
click at [394, 331] on mat-icon "more_horiz" at bounding box center [398, 329] width 13 height 13
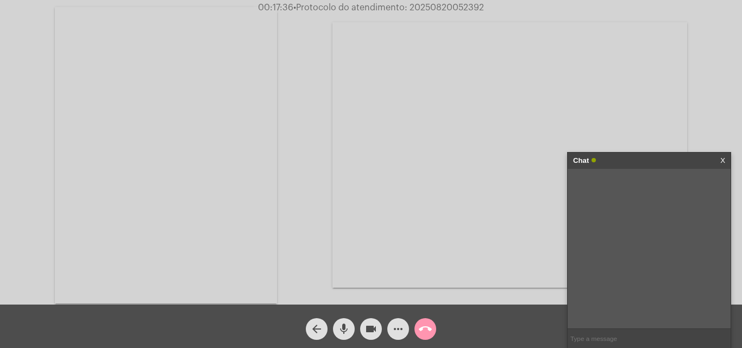
paste input "- 6 [PERSON_NAME], 7 Horas e 10 Minutos até o vencimento!"
type input "- 6 [PERSON_NAME], 7 Horas e 10 Minutos até o vencimento!"
click at [432, 9] on span "• Protocolo do atendimento: 20250820052392" at bounding box center [388, 7] width 191 height 9
click at [595, 340] on input "text" at bounding box center [649, 338] width 163 height 19
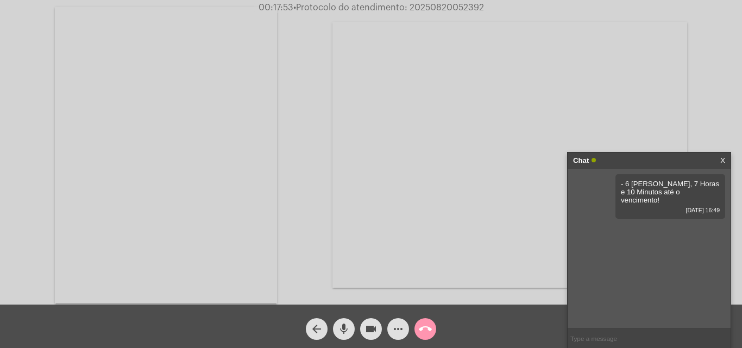
paste input "20250820052392"
type input "2"
click at [342, 324] on mat-icon "mic" at bounding box center [343, 329] width 13 height 13
click at [346, 326] on mat-icon "mic_off" at bounding box center [343, 329] width 13 height 13
click at [348, 324] on mat-icon "mic" at bounding box center [343, 329] width 13 height 13
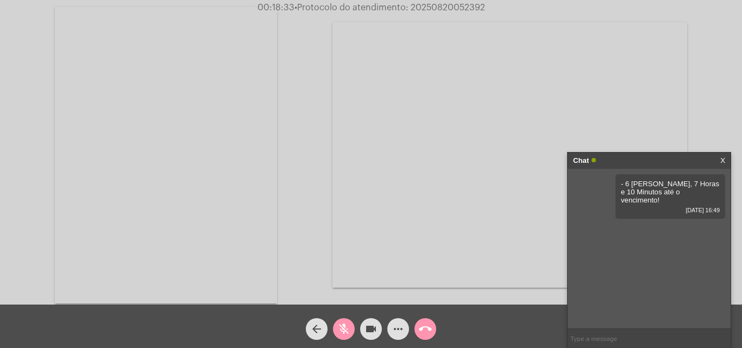
click at [342, 327] on mat-icon "mic_off" at bounding box center [343, 329] width 13 height 13
click at [463, 5] on span "• Protocolo do atendimento: 20250820052392" at bounding box center [388, 7] width 191 height 9
click at [463, 5] on span "• Protocolo do atendimento: 20250820052392" at bounding box center [389, 7] width 191 height 9
copy span "20250820052392"
click at [610, 343] on input "text" at bounding box center [649, 338] width 163 height 19
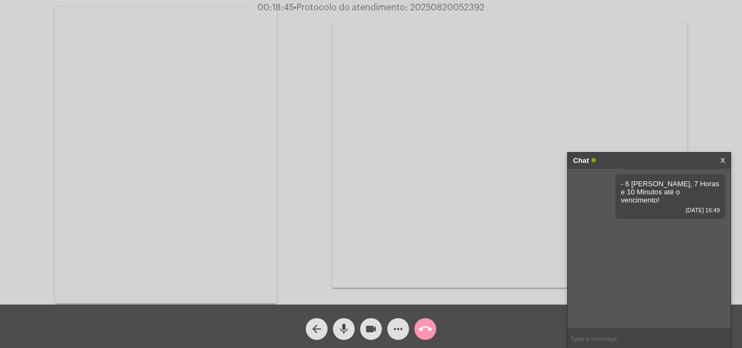
paste input "20250820052392"
type input "20250820052392"
click at [421, 332] on mat-icon "call_end" at bounding box center [425, 329] width 13 height 13
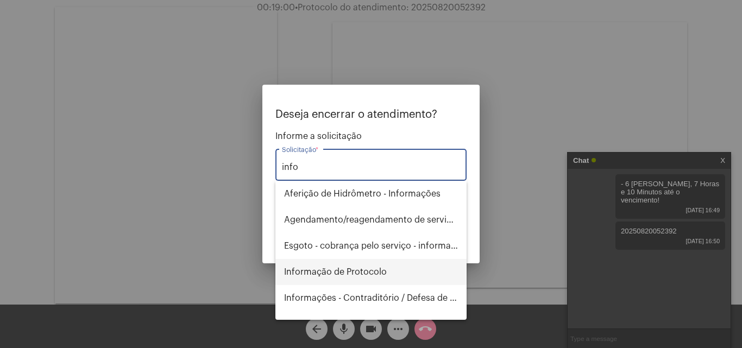
click at [384, 267] on span "Informação de Protocolo" at bounding box center [371, 272] width 174 height 26
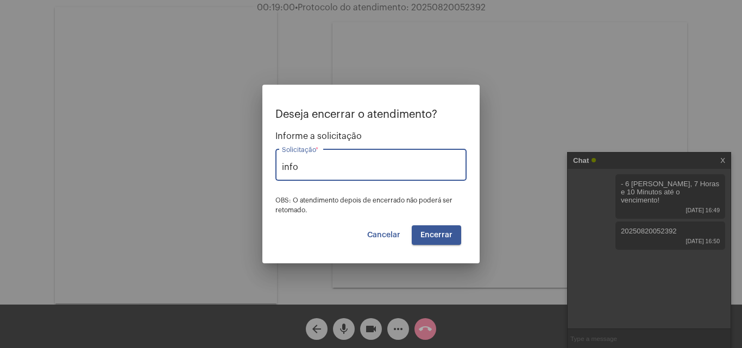
type input "Informação de Protocolo"
click at [427, 231] on span "Encerrar" at bounding box center [436, 235] width 32 height 8
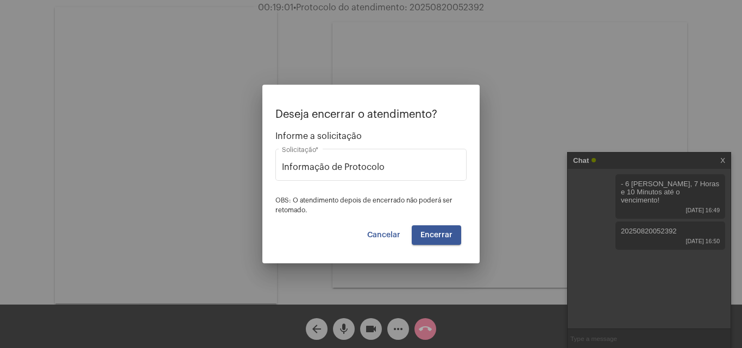
click at [429, 232] on span "Encerrar" at bounding box center [436, 235] width 32 height 8
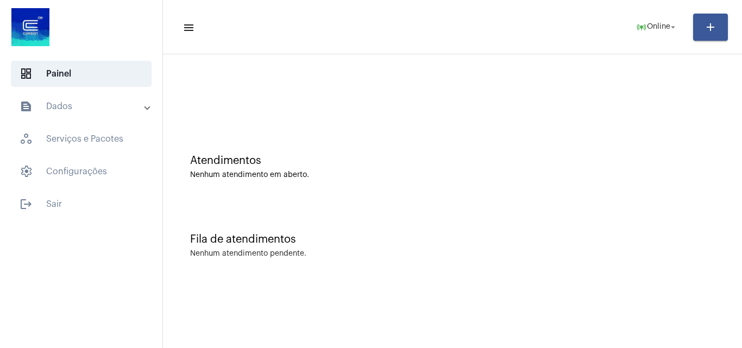
click at [64, 111] on mat-panel-title "text_snippet_outlined Dados" at bounding box center [82, 106] width 125 height 13
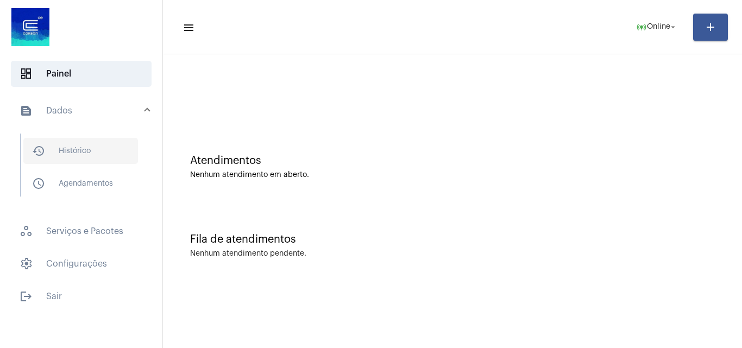
click at [70, 144] on span "history_outlined Histórico" at bounding box center [80, 151] width 115 height 26
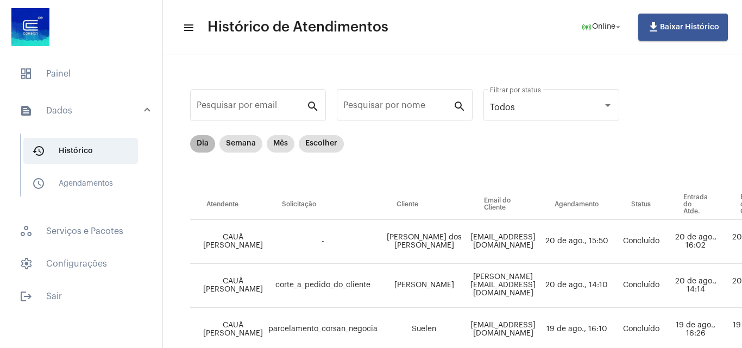
click at [197, 144] on mat-chip "Dia" at bounding box center [202, 143] width 25 height 17
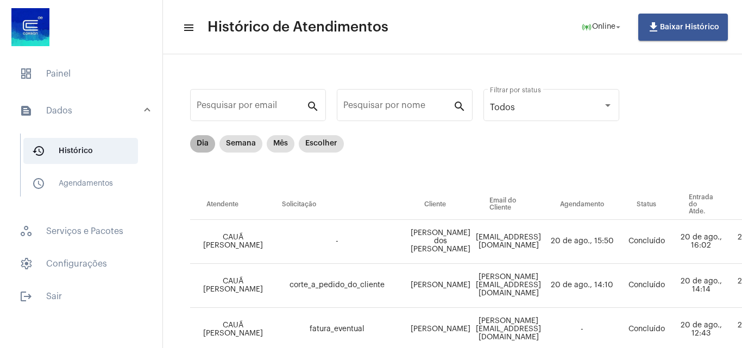
click at [197, 144] on mat-chip "Dia" at bounding box center [202, 143] width 25 height 17
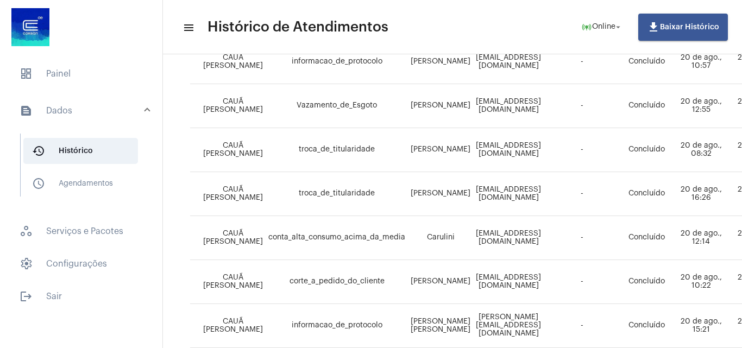
scroll to position [817, 0]
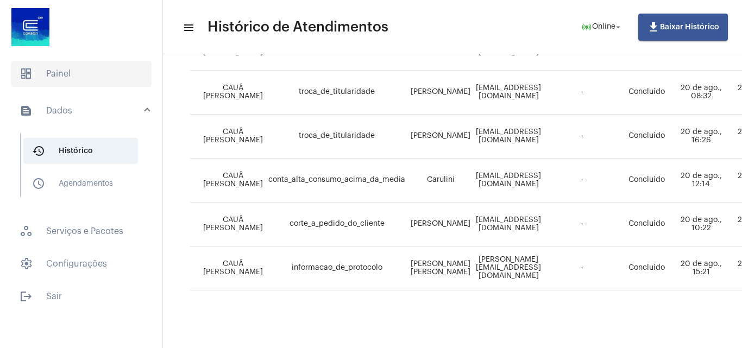
click at [73, 74] on span "dashboard Painel" at bounding box center [81, 74] width 141 height 26
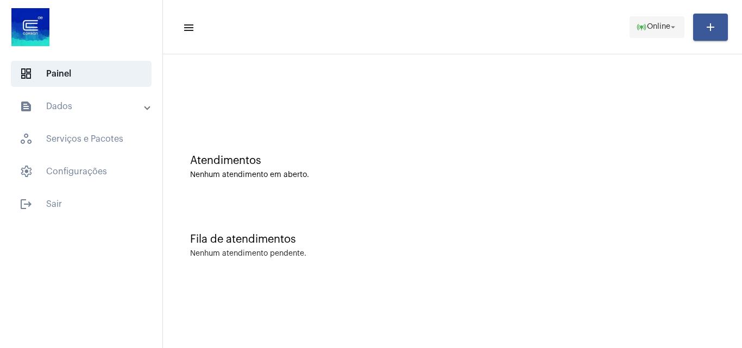
click at [655, 30] on span "Online" at bounding box center [658, 27] width 23 height 8
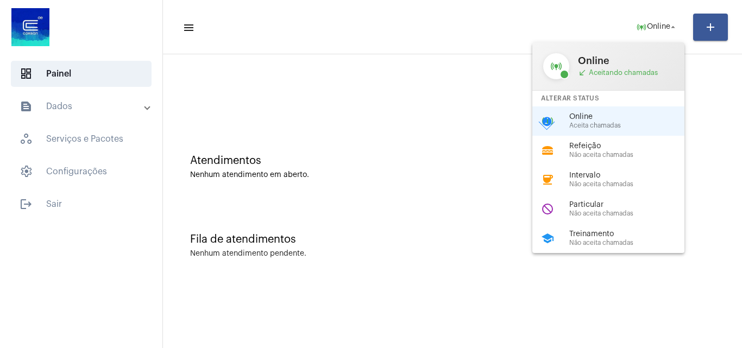
click at [66, 208] on div at bounding box center [371, 174] width 742 height 348
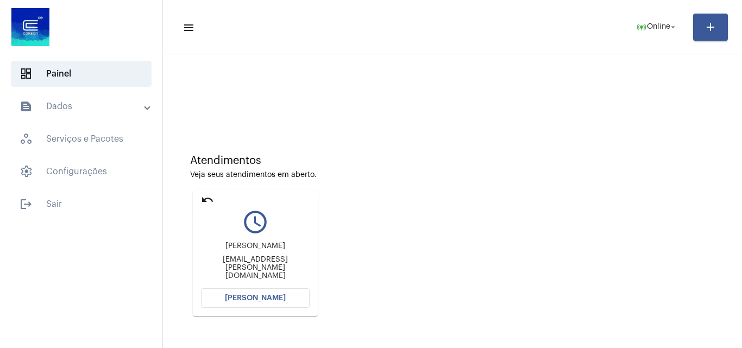
click at [204, 196] on mat-icon "undo" at bounding box center [207, 199] width 13 height 13
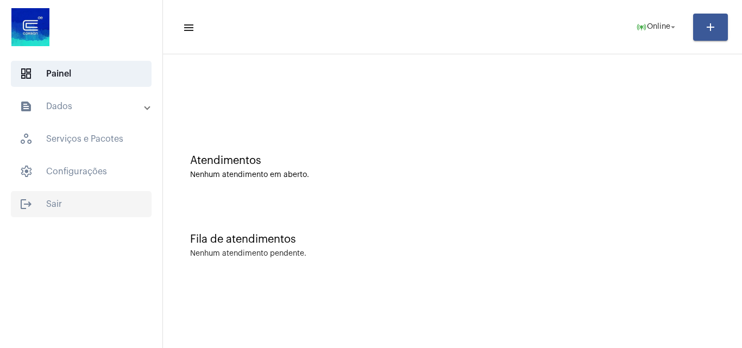
click at [67, 204] on span "logout Sair" at bounding box center [81, 204] width 141 height 26
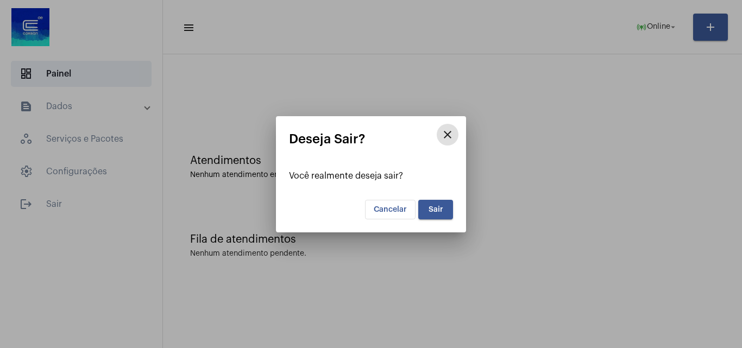
click at [445, 214] on button "Sair" at bounding box center [435, 210] width 35 height 20
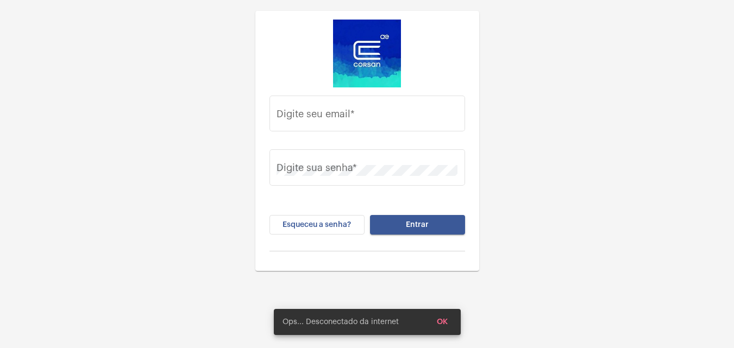
type input "[EMAIL_ADDRESS][PERSON_NAME][DOMAIN_NAME]"
